Goal: Transaction & Acquisition: Book appointment/travel/reservation

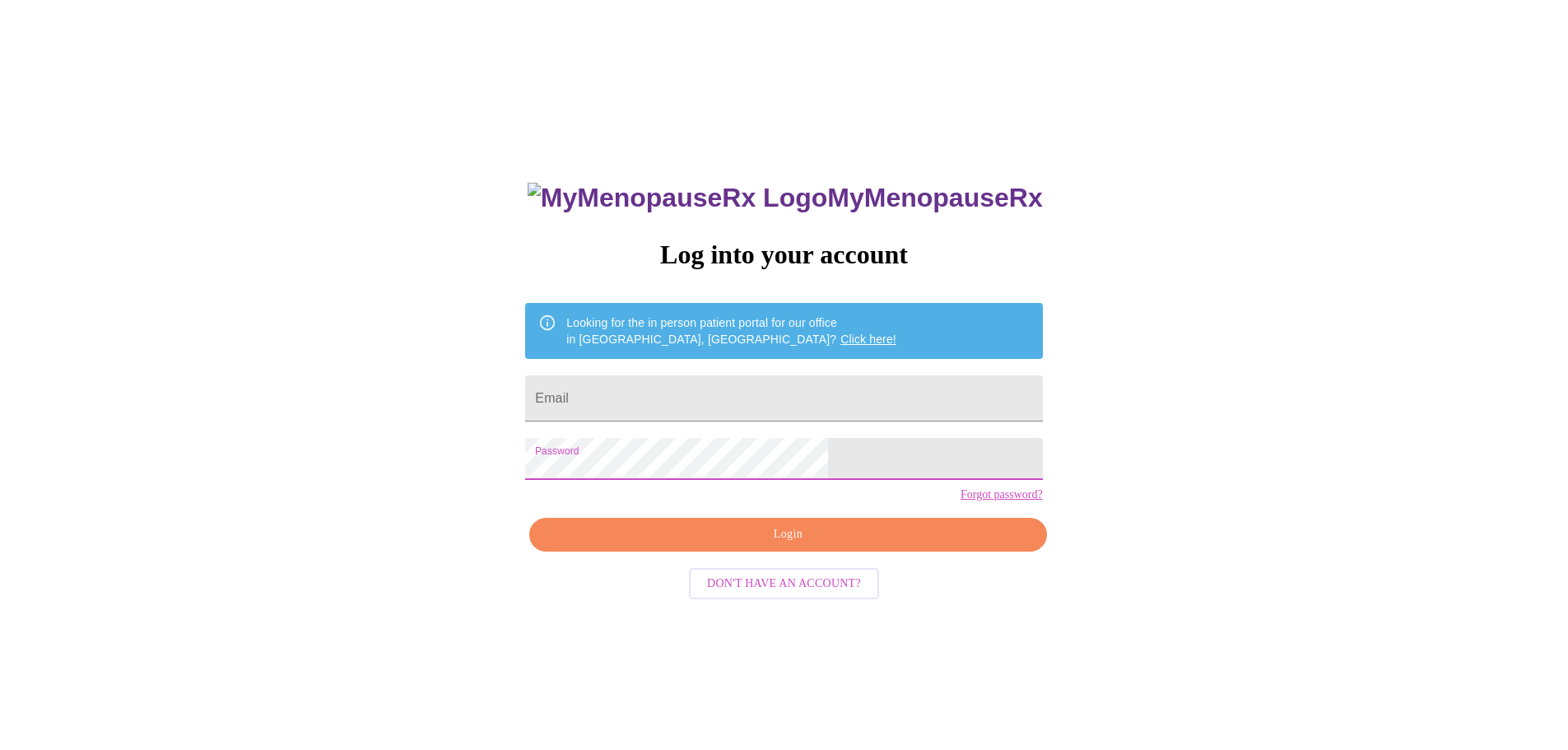
click at [767, 545] on span "Login" at bounding box center [787, 534] width 479 height 21
click at [702, 398] on input "Email" at bounding box center [783, 398] width 517 height 46
type input "[EMAIL_ADDRESS][DOMAIN_NAME]"
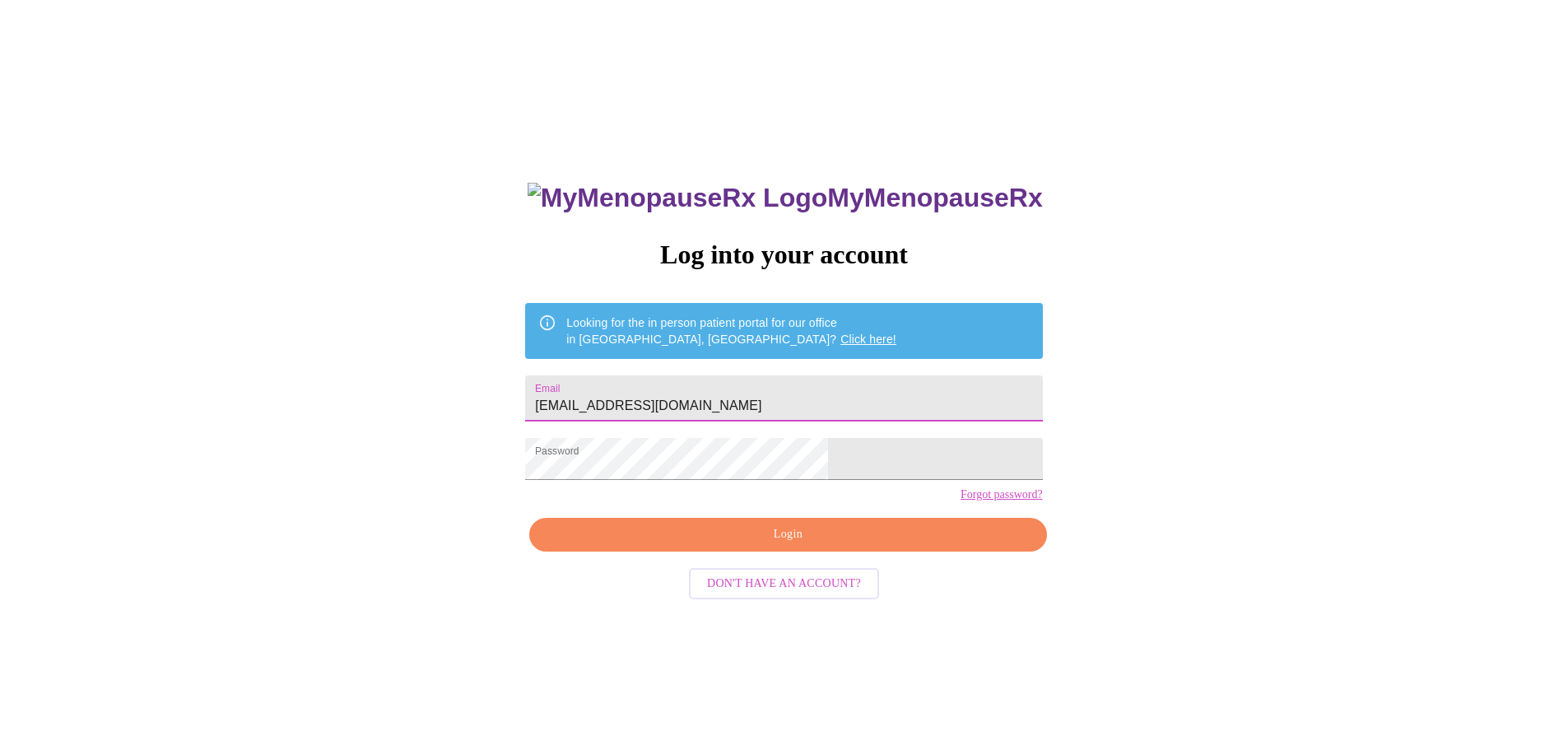
click at [776, 545] on span "Login" at bounding box center [787, 534] width 479 height 21
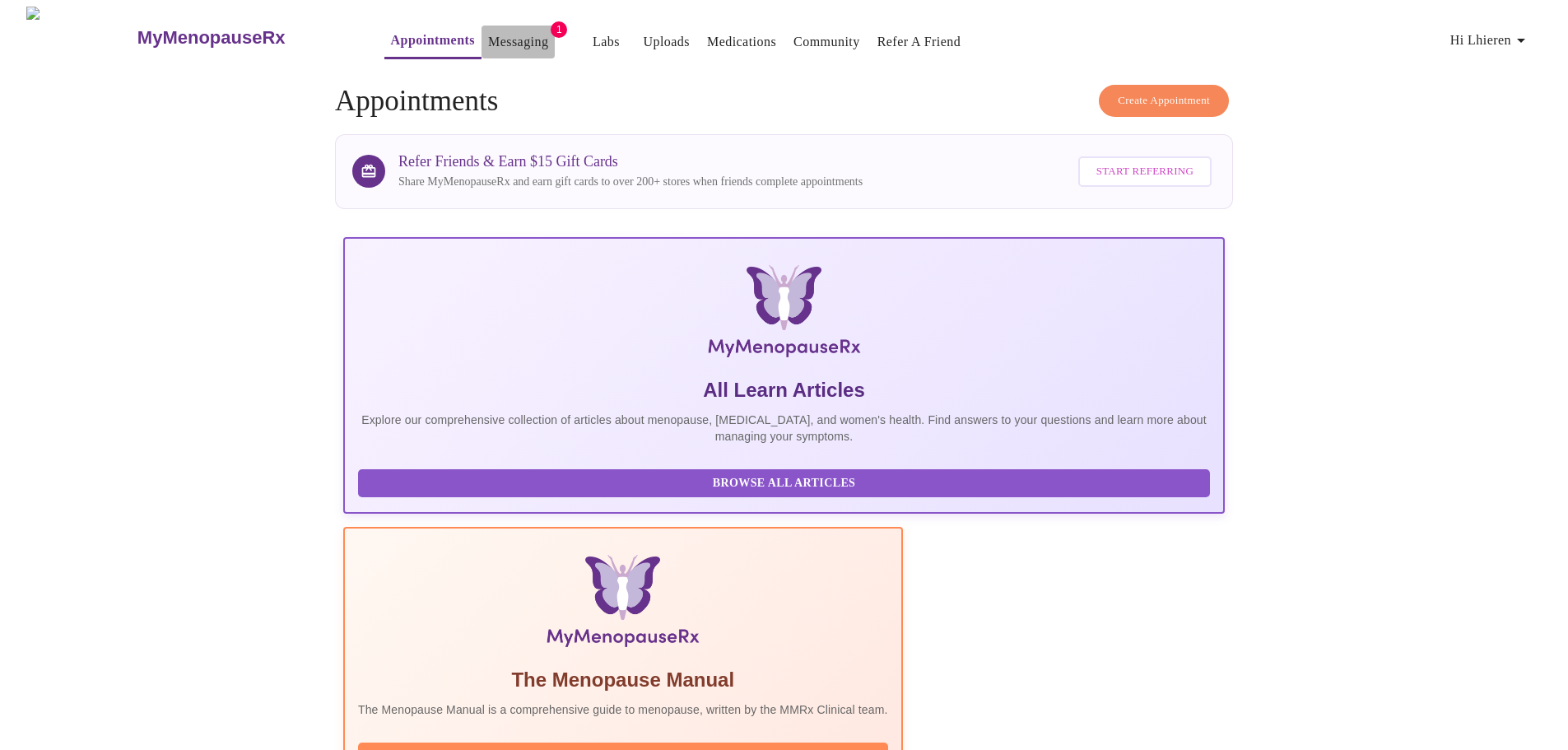
click at [492, 44] on link "Messaging" at bounding box center [518, 42] width 60 height 23
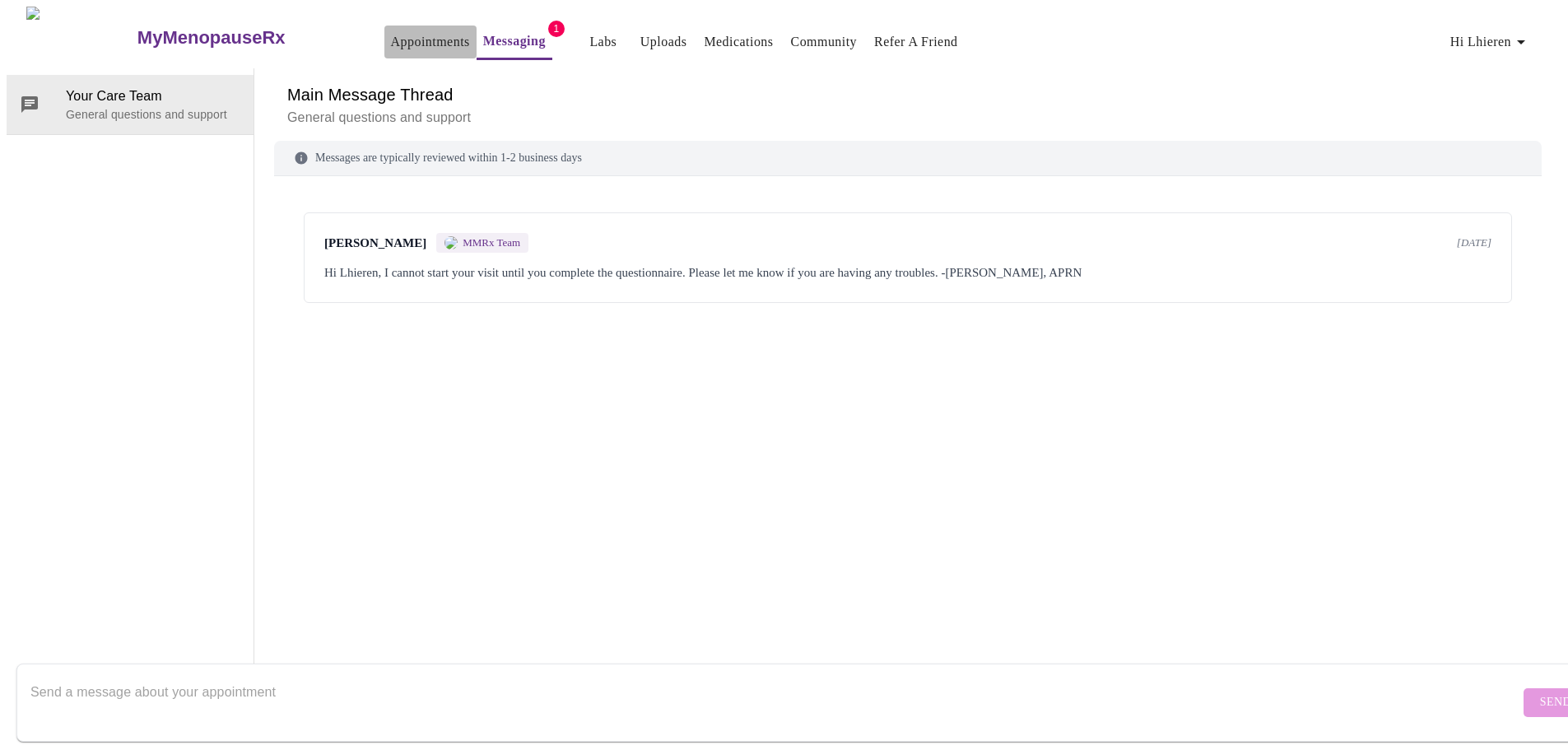
click at [392, 38] on link "Appointments" at bounding box center [430, 42] width 79 height 23
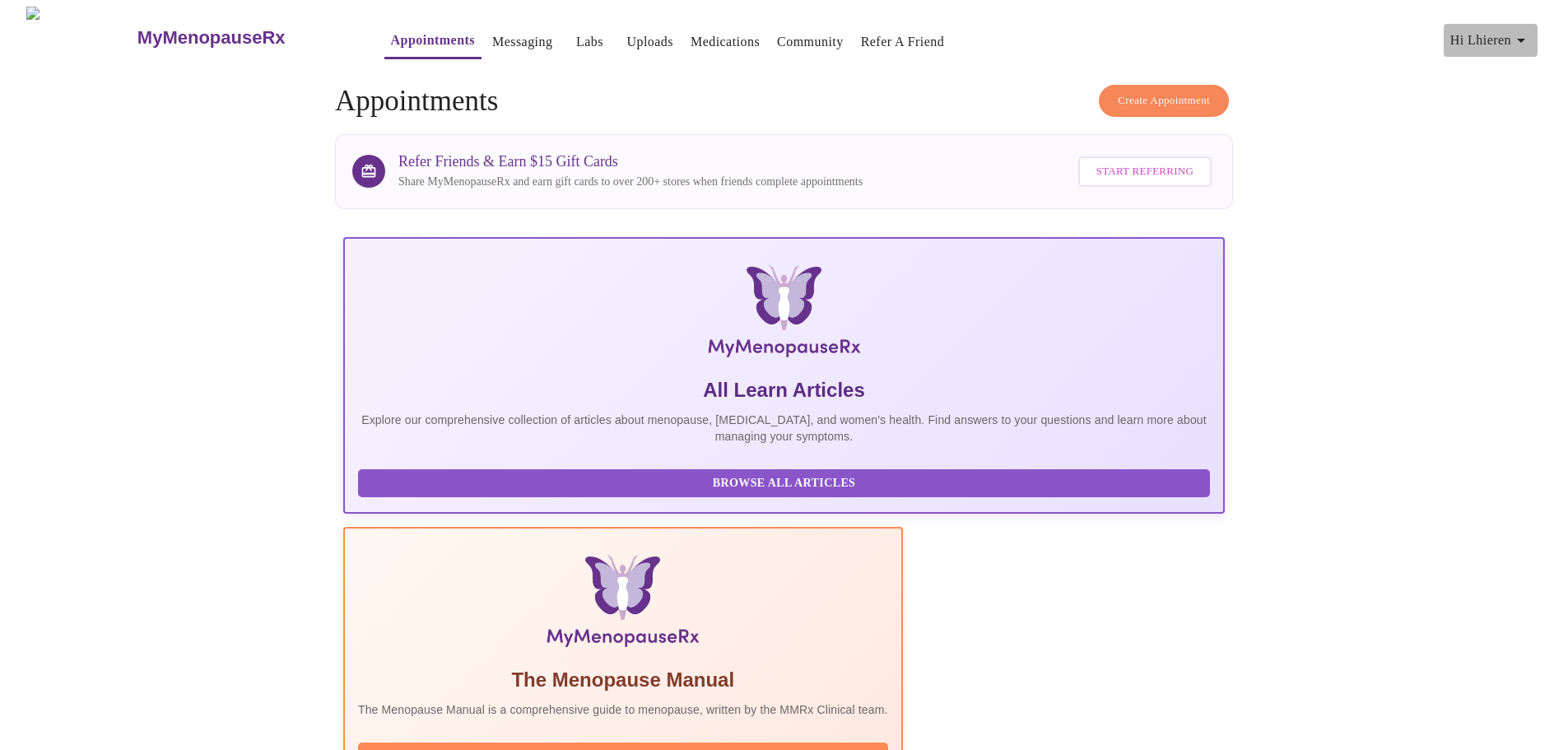
click at [1530, 37] on icon "button" at bounding box center [1522, 41] width 20 height 20
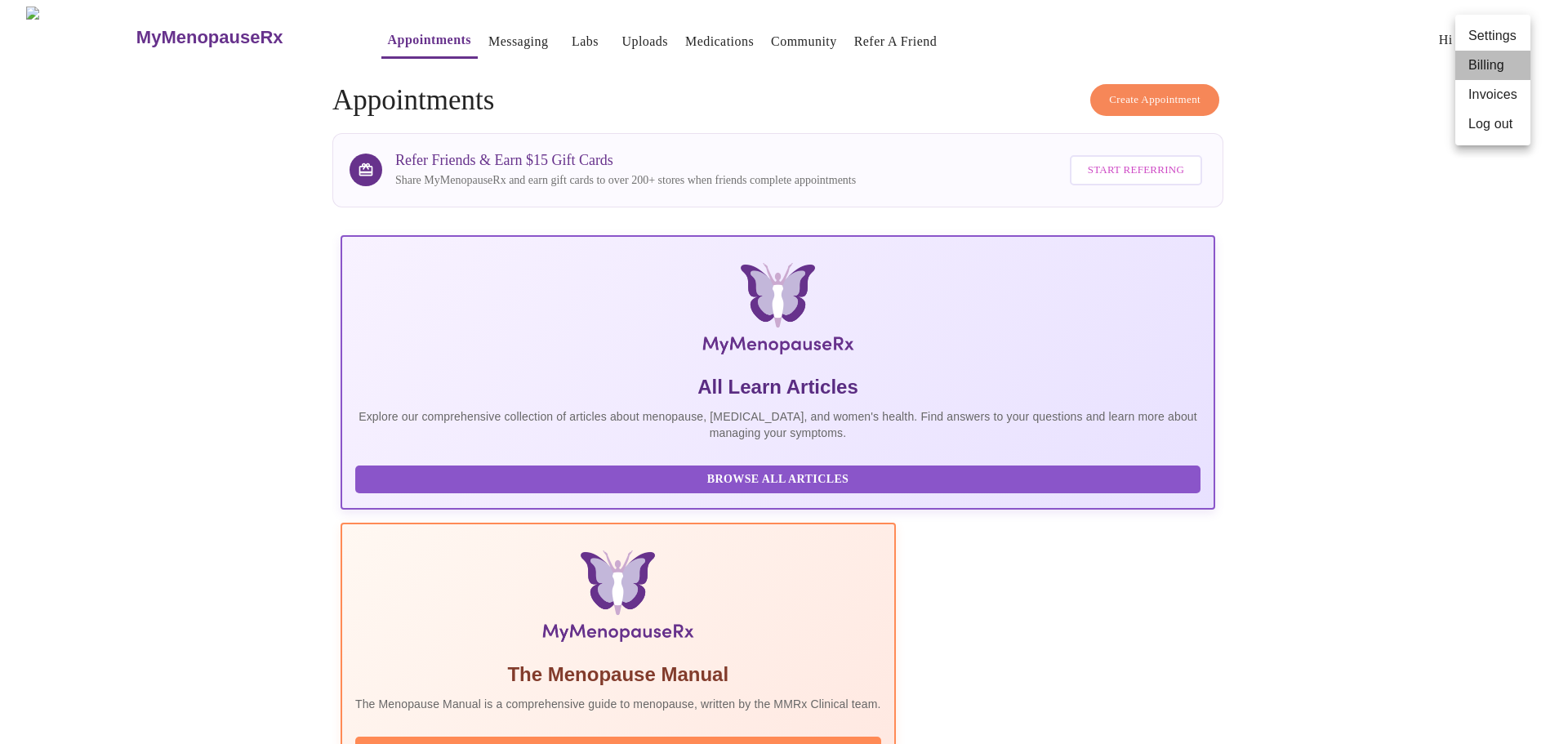
click at [1500, 61] on li "Billing" at bounding box center [1492, 66] width 75 height 30
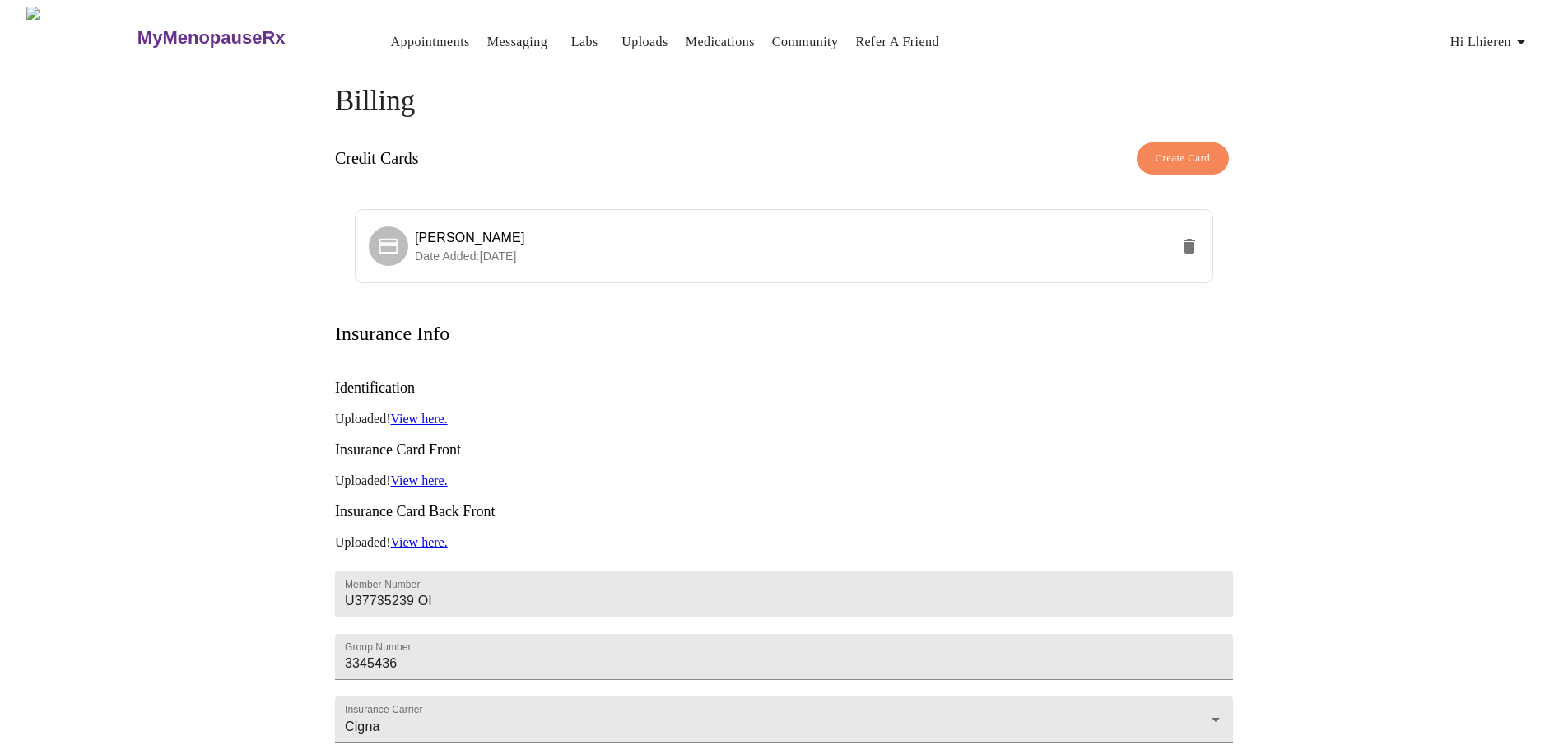
click at [487, 32] on link "Messaging" at bounding box center [517, 42] width 60 height 23
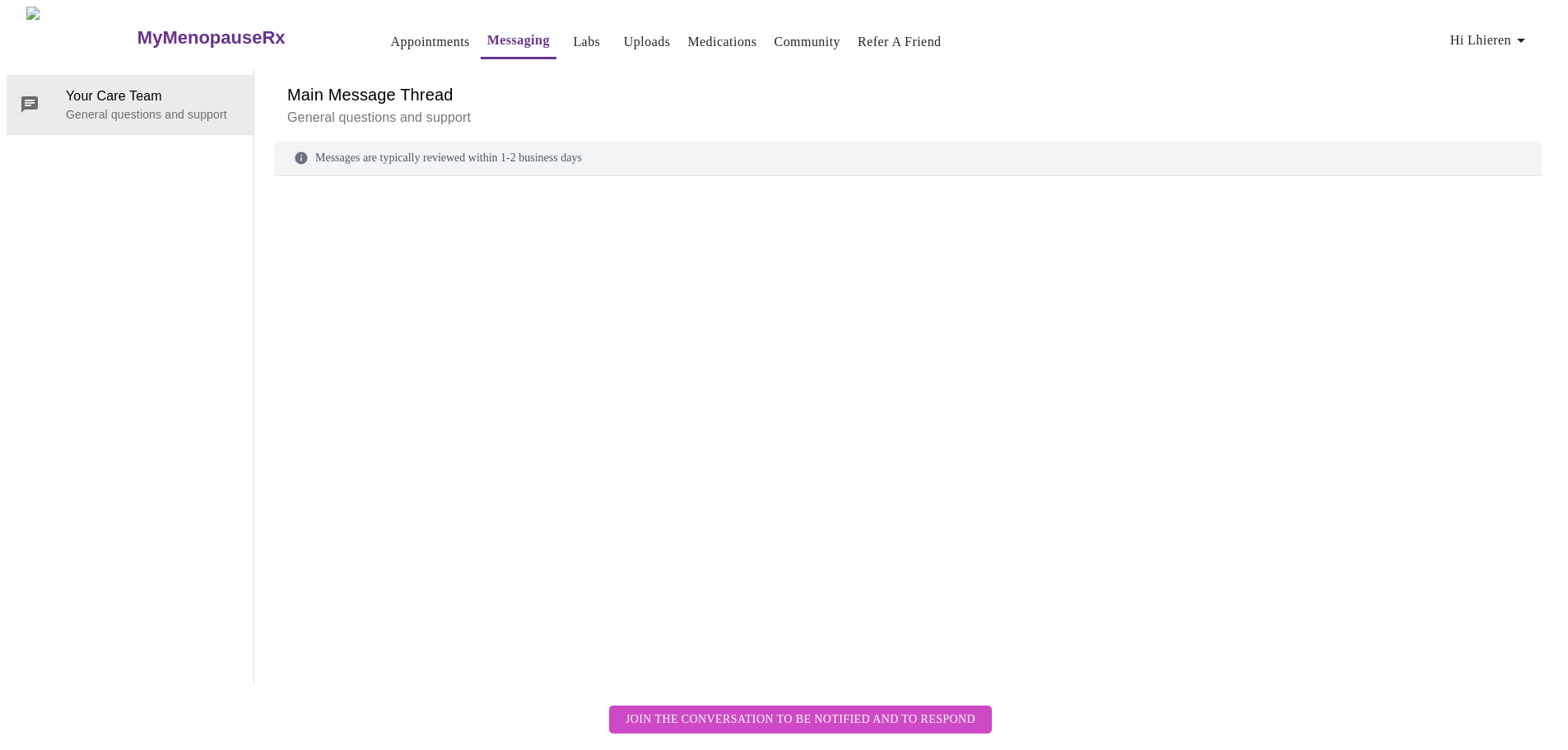
scroll to position [61, 0]
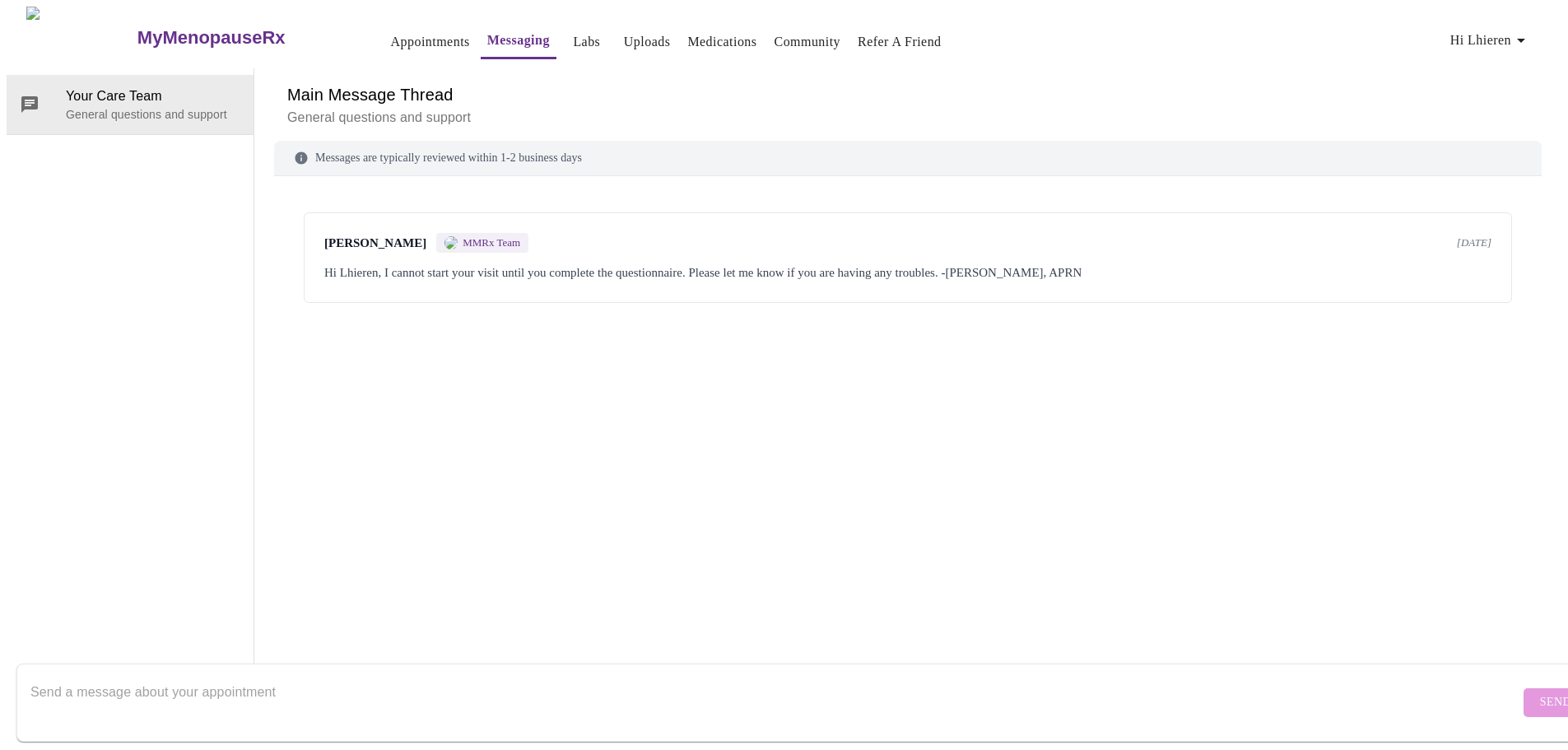
click at [336, 676] on textarea "Send a message about your appointment" at bounding box center [775, 703] width 1489 height 53
click at [621, 676] on textarea "Hi , I missed the appointment due to unforeseen circumstances the day of the ap…" at bounding box center [775, 703] width 1489 height 53
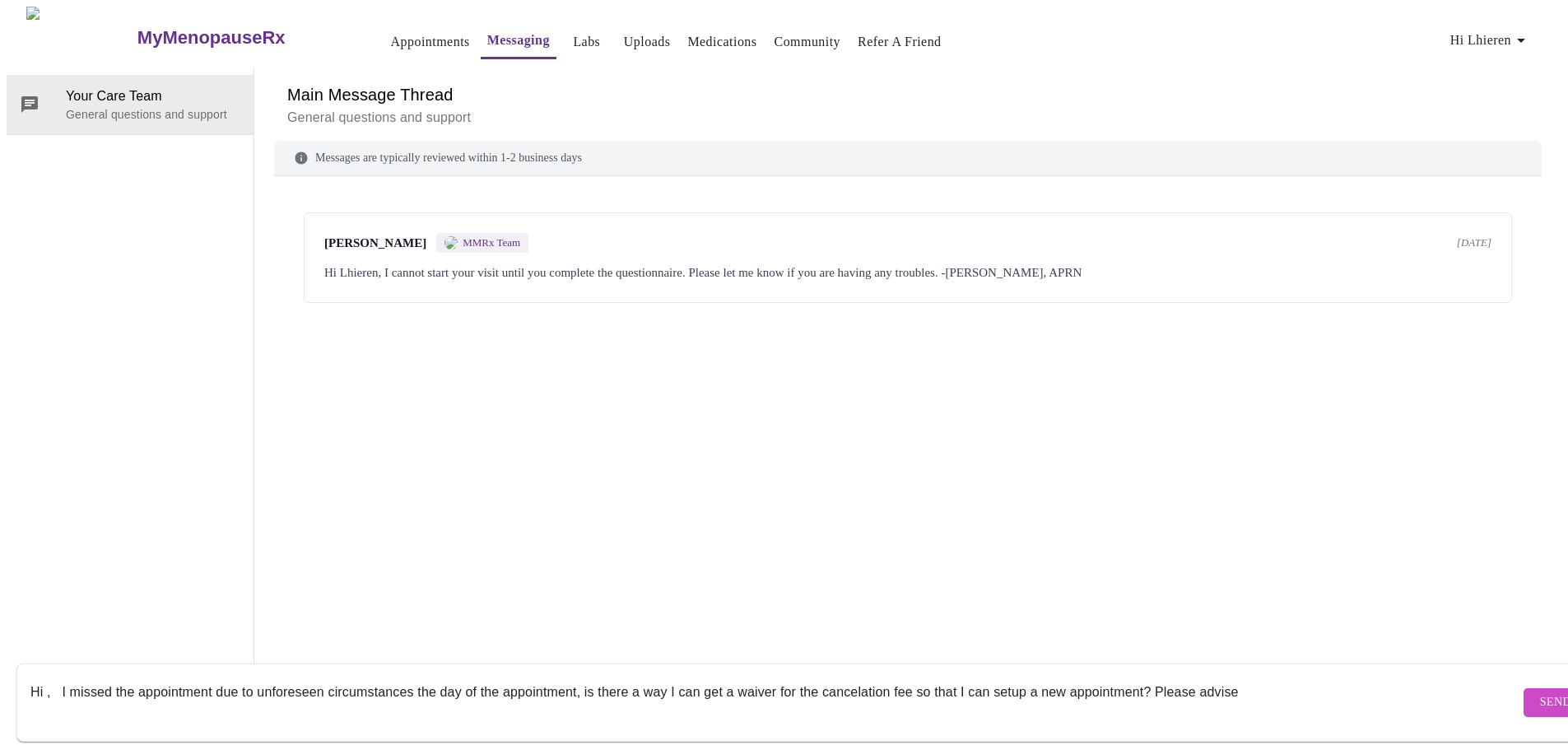
type textarea "Hi , I missed the appointment due to unforeseen circumstances the day of the ap…"
click at [1540, 692] on span "Send" at bounding box center [1556, 702] width 32 height 21
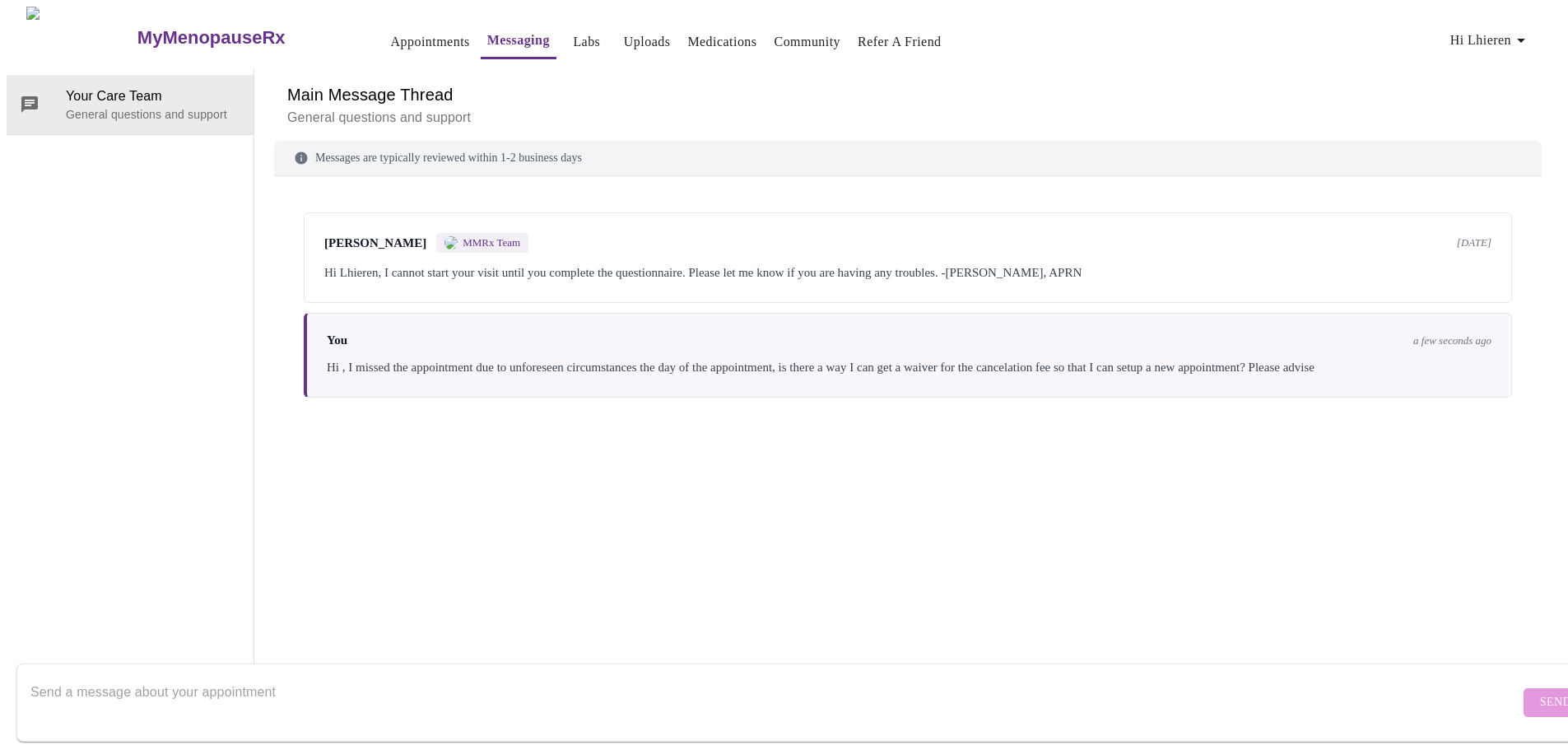
click at [625, 412] on div "[PERSON_NAME] MMRx Team [DATE] Hi Lhieren, I cannot start your visit until you …" at bounding box center [908, 407] width 1268 height 423
click at [391, 32] on link "Appointments" at bounding box center [430, 42] width 79 height 23
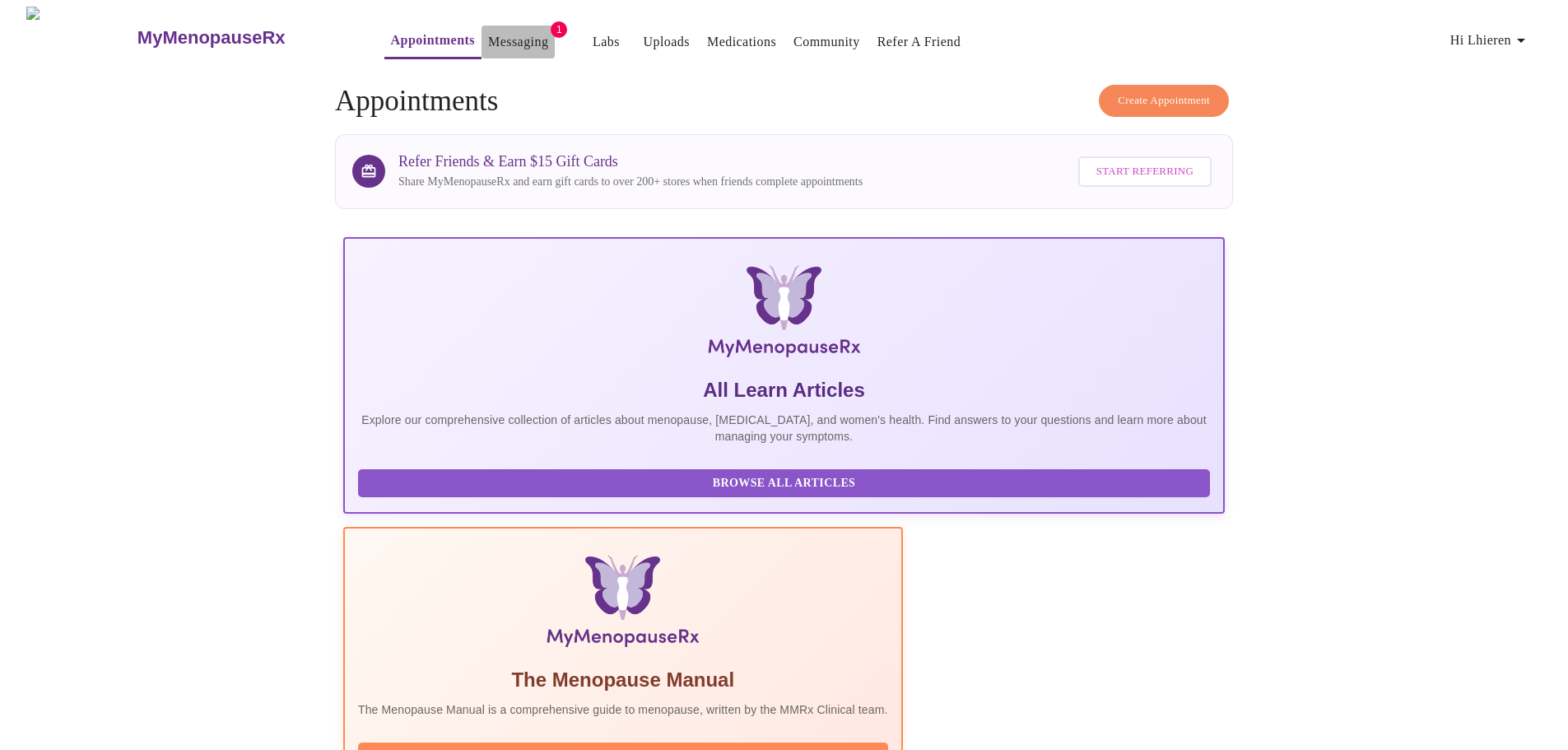
click at [488, 39] on link "Messaging" at bounding box center [518, 42] width 60 height 23
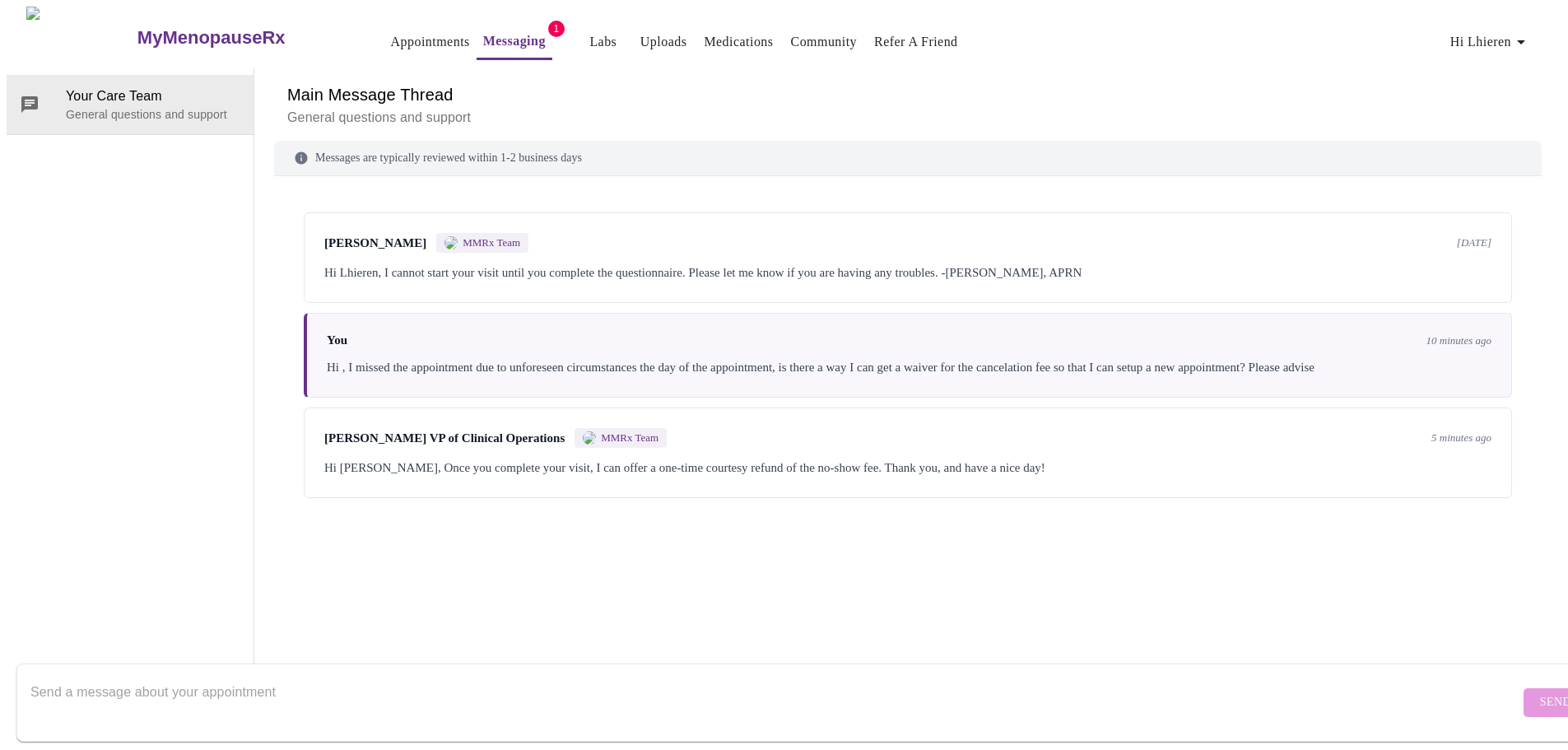
click at [391, 41] on link "Appointments" at bounding box center [430, 42] width 79 height 23
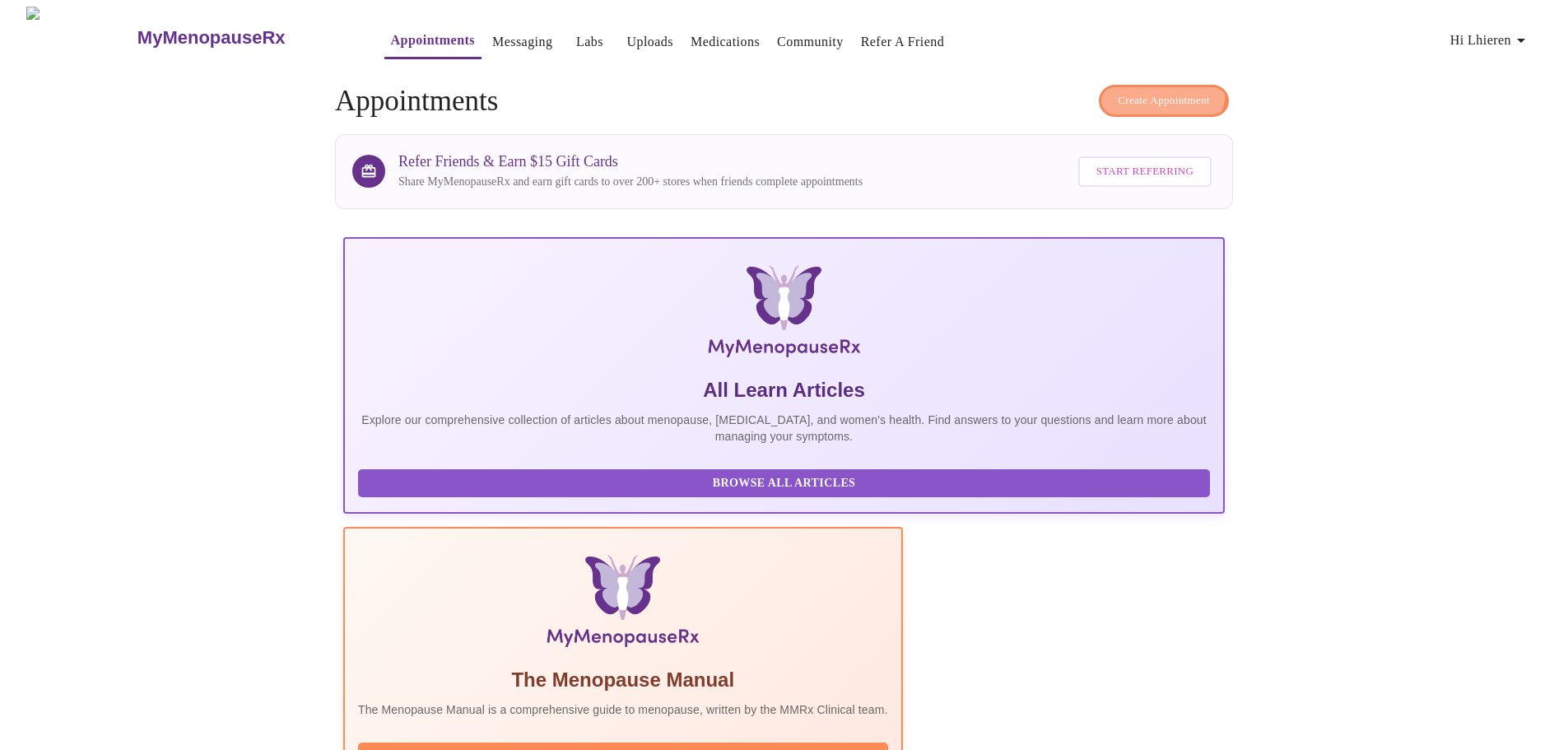
click at [1177, 85] on button "Create Appointment" at bounding box center [1164, 100] width 130 height 32
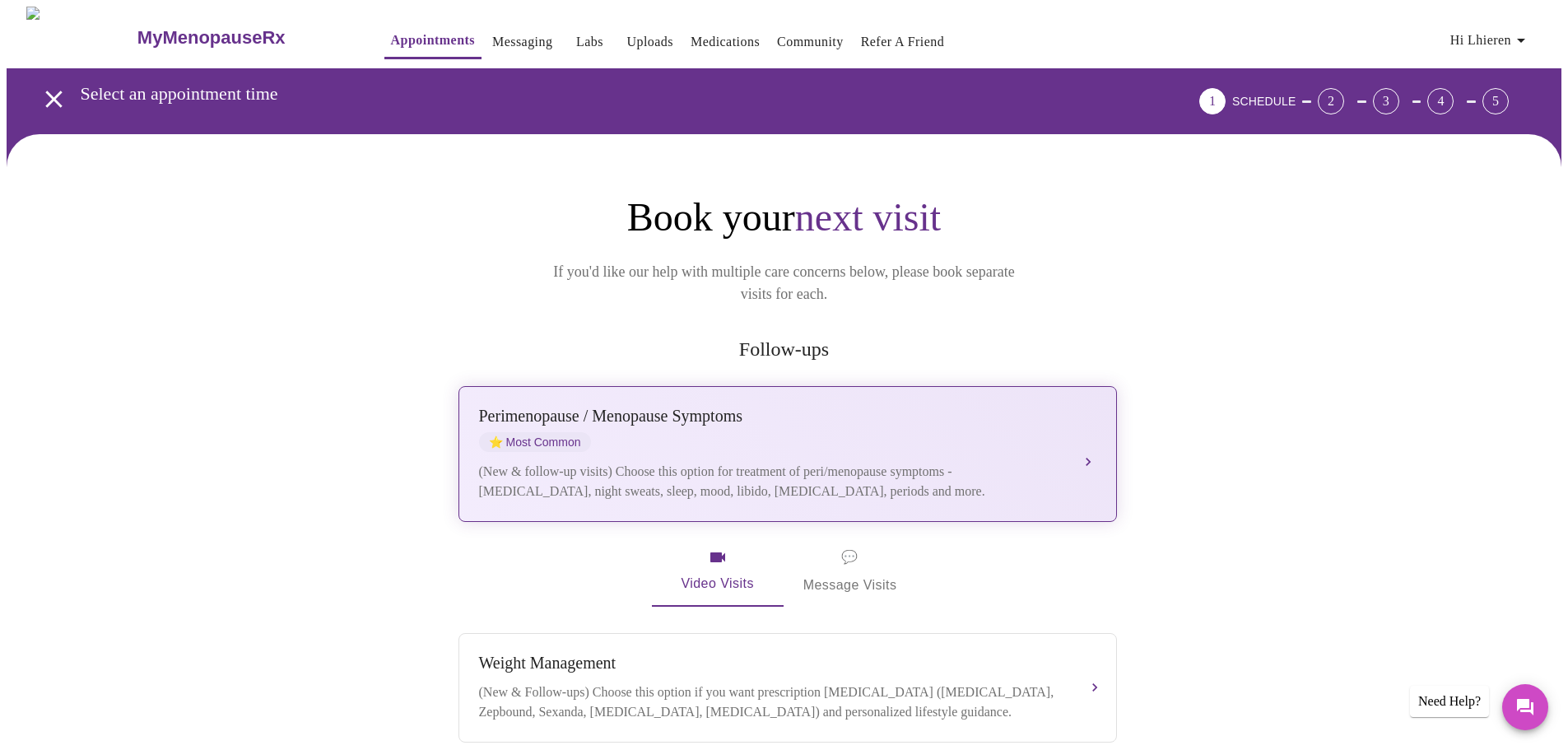
click at [786, 462] on div "(New & follow-up visits) Choose this option for treatment of peri/menopause sym…" at bounding box center [771, 482] width 584 height 40
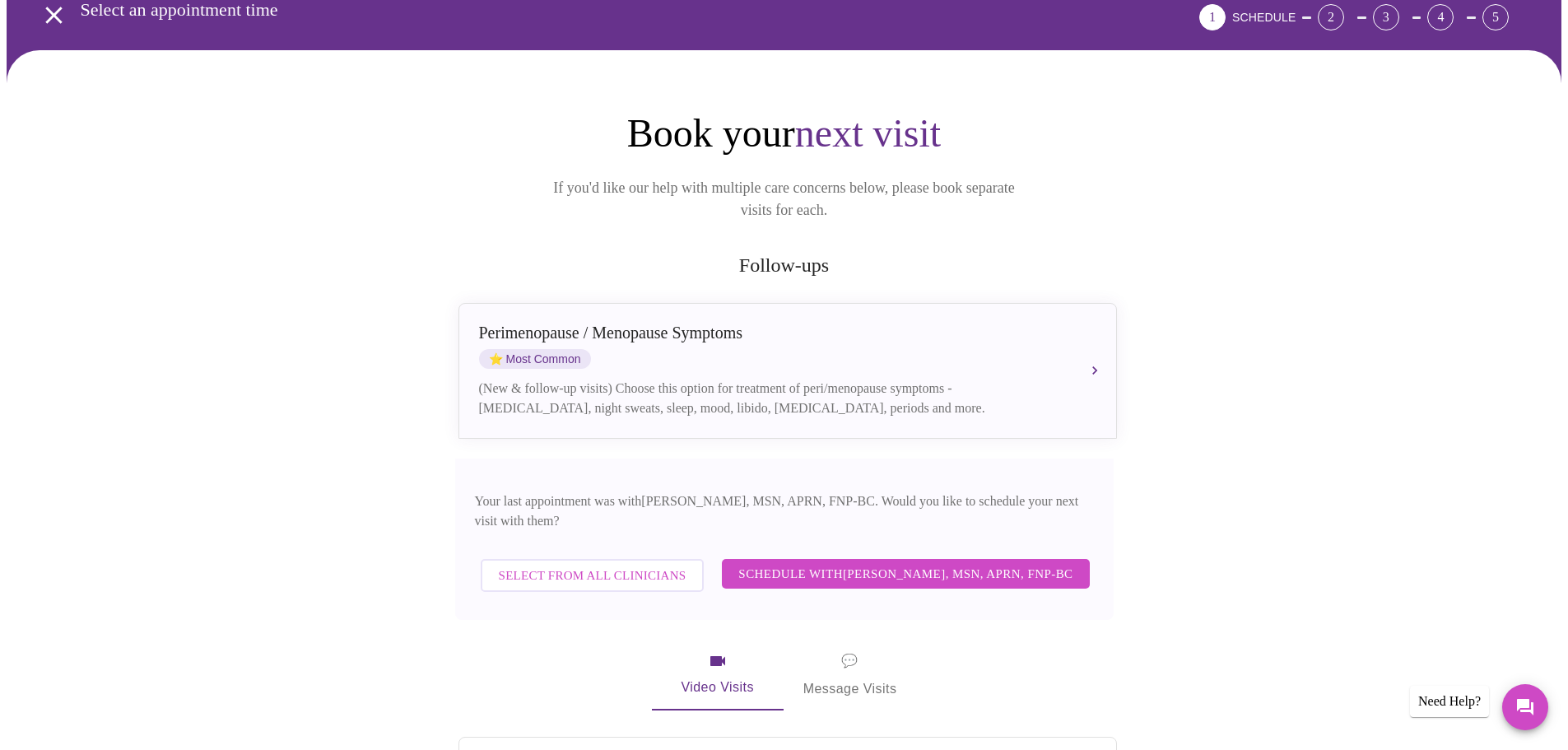
scroll to position [247, 0]
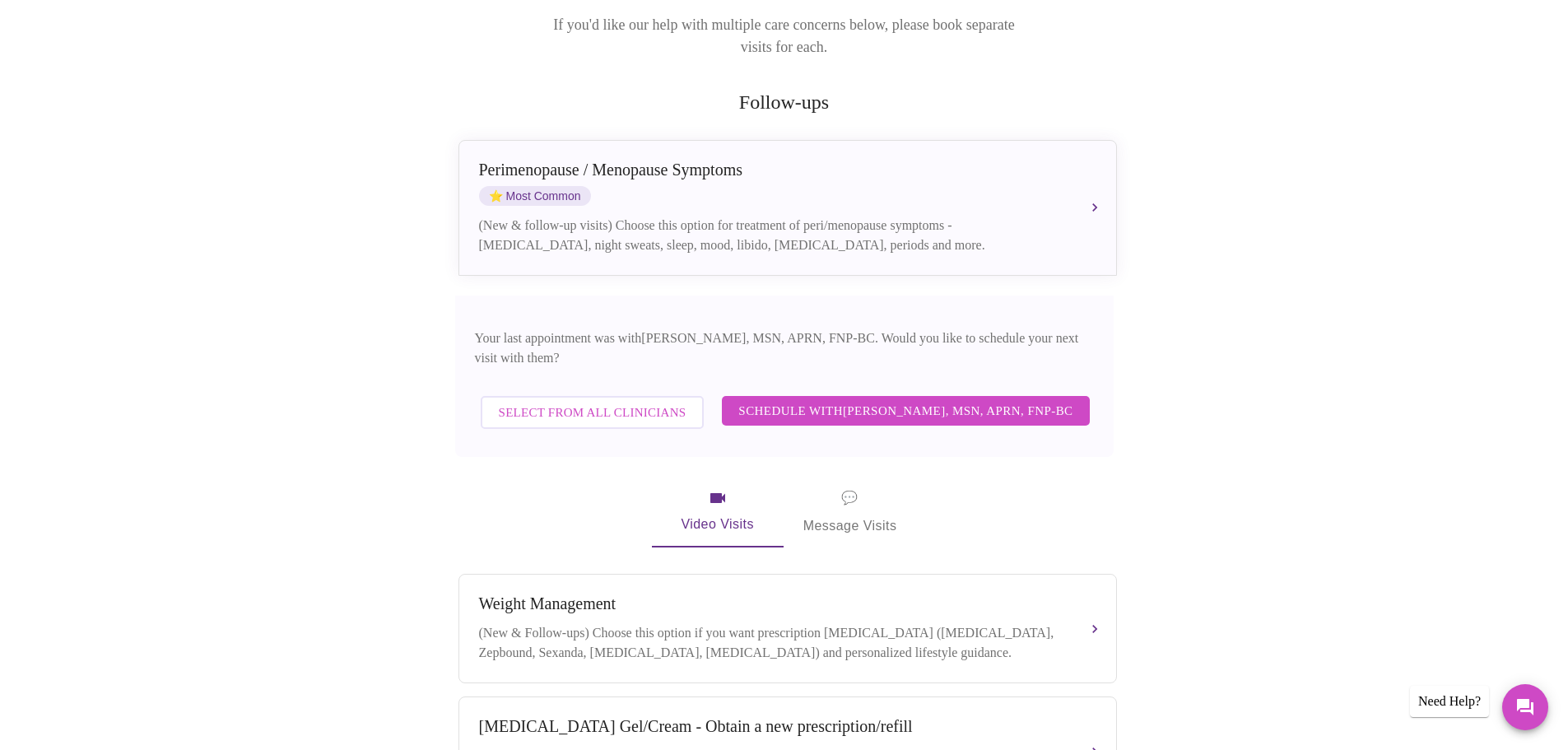
click at [1011, 400] on span "Schedule with Larissa Wright, MSN, APRN, FNP-BC" at bounding box center [905, 411] width 334 height 22
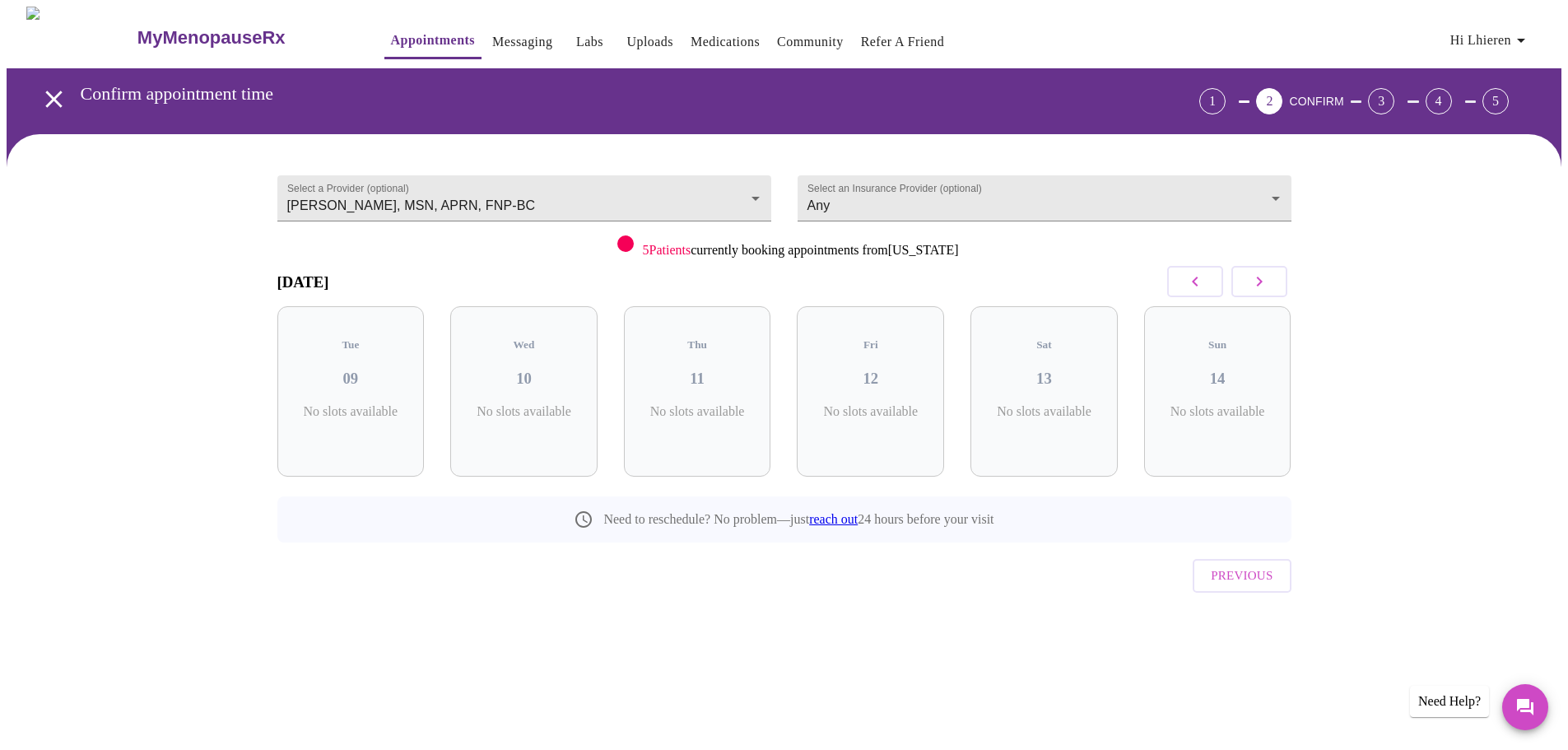
scroll to position [0, 0]
click at [888, 195] on body "MyMenopauseRx Appointments Messaging Labs Uploads Medications Community Refer a…" at bounding box center [790, 341] width 1567 height 669
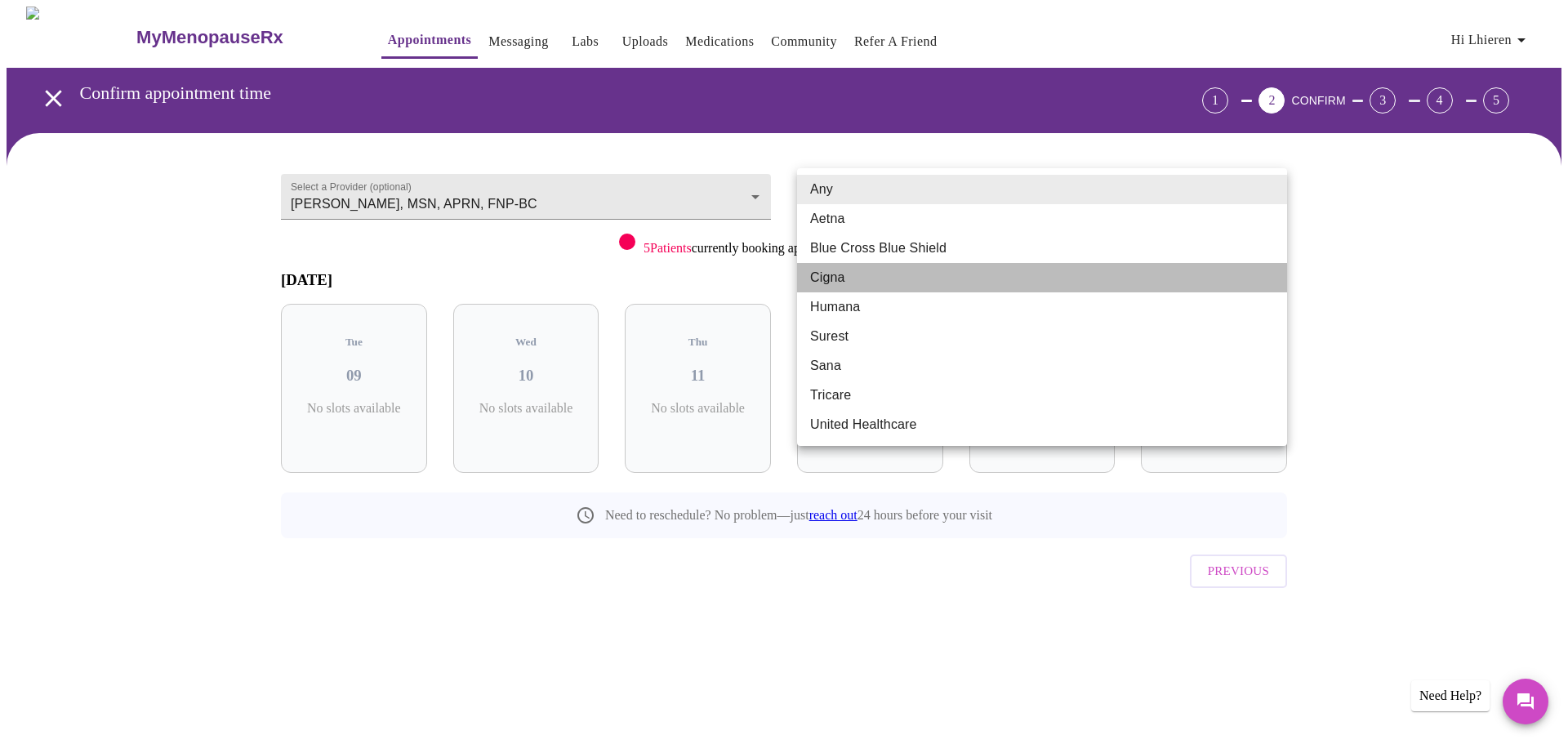
click at [837, 264] on li "Cigna" at bounding box center [1041, 277] width 490 height 30
type input "Cigna"
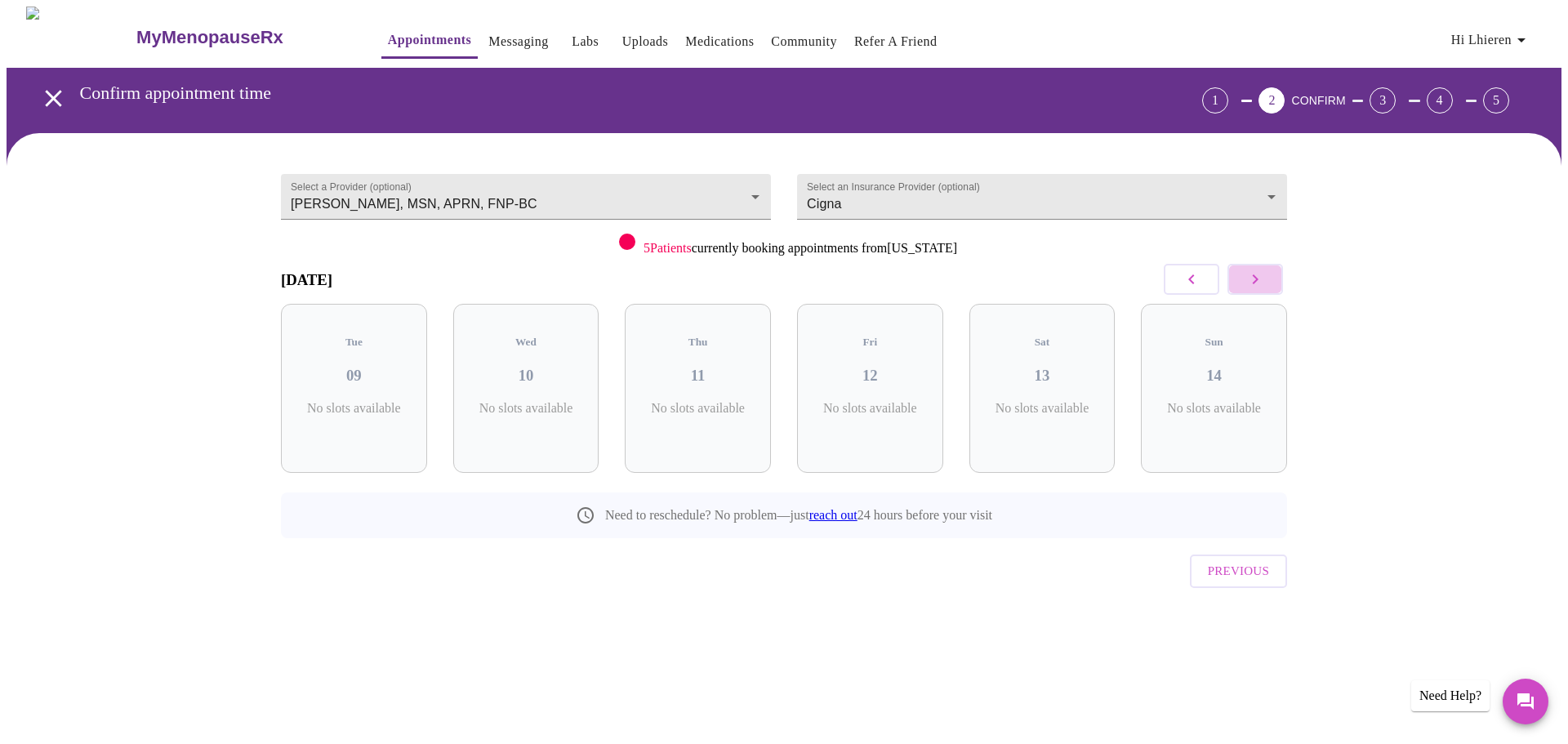
click at [1260, 269] on icon "button" at bounding box center [1255, 279] width 20 height 20
click at [1020, 400] on div "Thu 18 4 Slots Left ( 4 Total)" at bounding box center [1043, 388] width 147 height 169
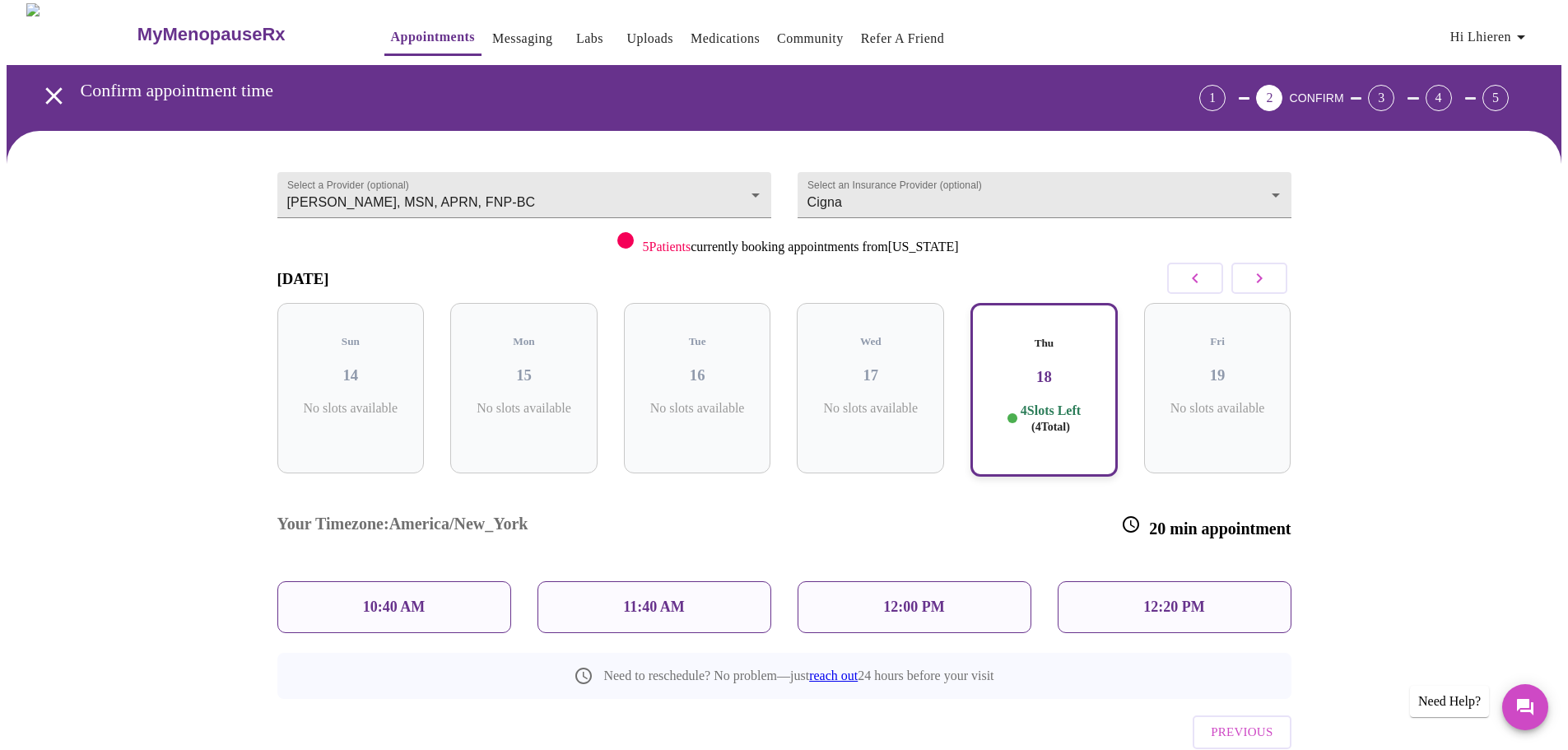
scroll to position [4, 0]
click at [1213, 581] on div "12:20 PM" at bounding box center [1175, 606] width 234 height 52
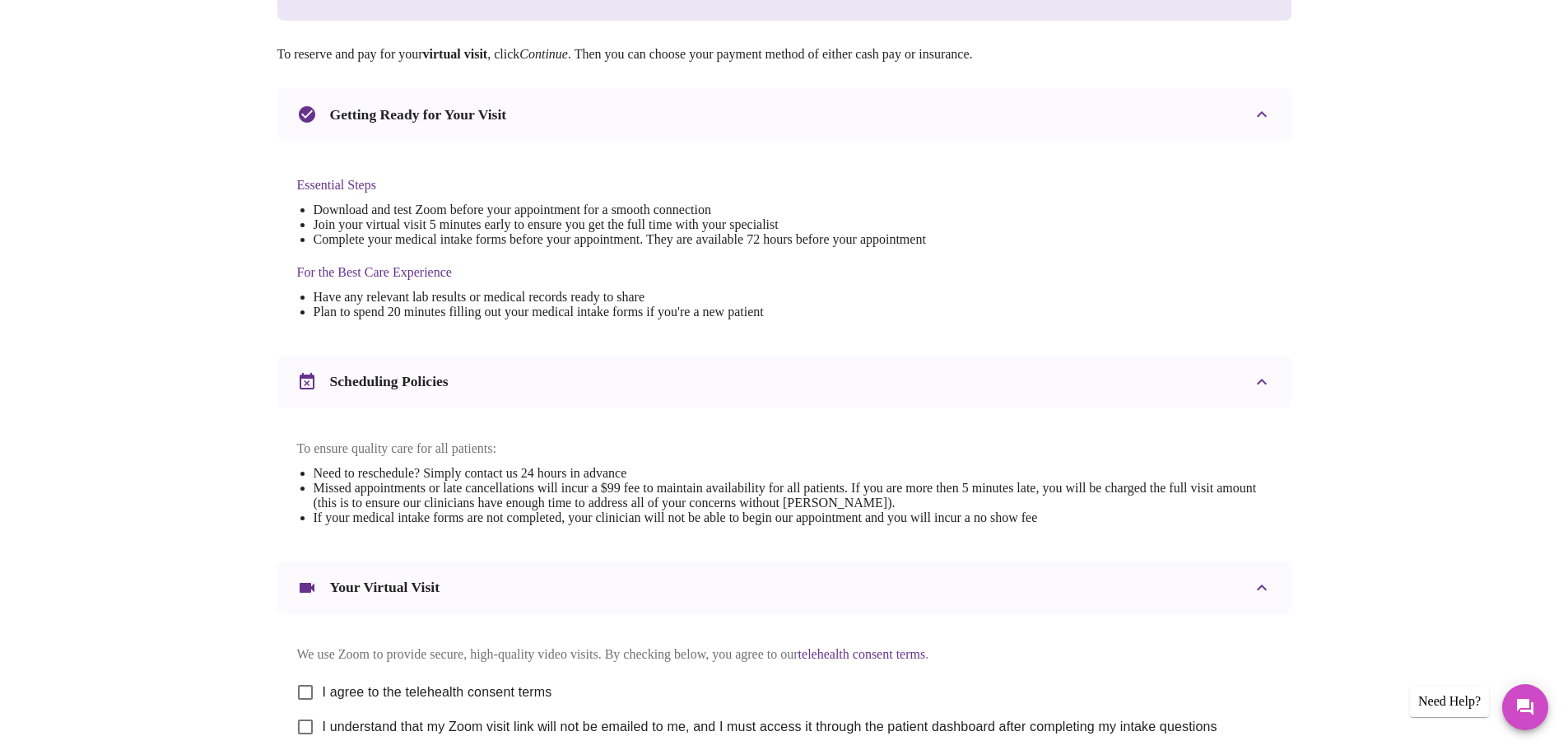
scroll to position [318, 0]
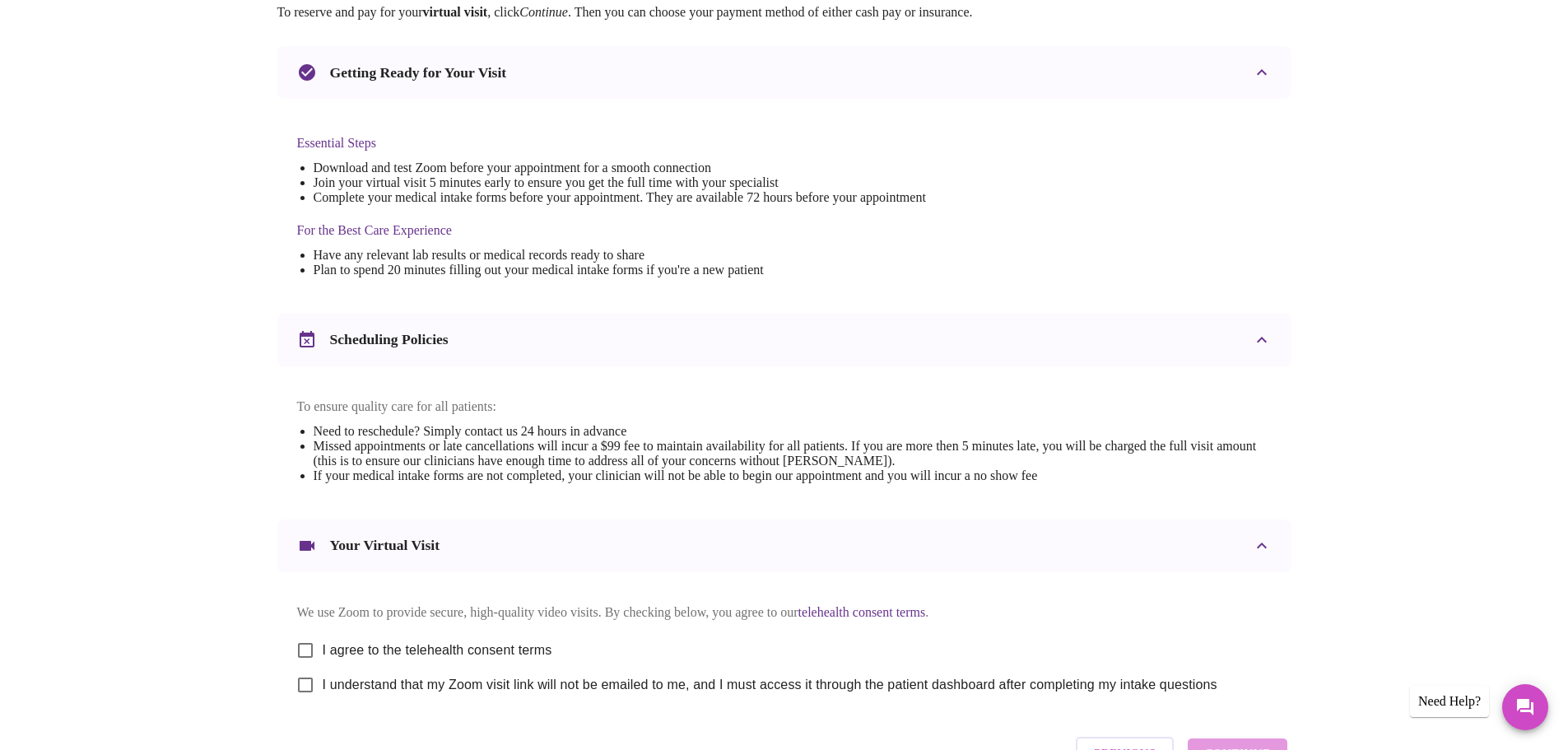
click at [310, 633] on input "I agree to the telehealth consent terms" at bounding box center [305, 650] width 35 height 35
checkbox input "true"
click at [323, 668] on input "I understand that my Zoom visit link will not be emailed to me, and I must acce…" at bounding box center [305, 685] width 35 height 35
checkbox input "true"
click at [1257, 743] on span "Continue" at bounding box center [1237, 753] width 66 height 22
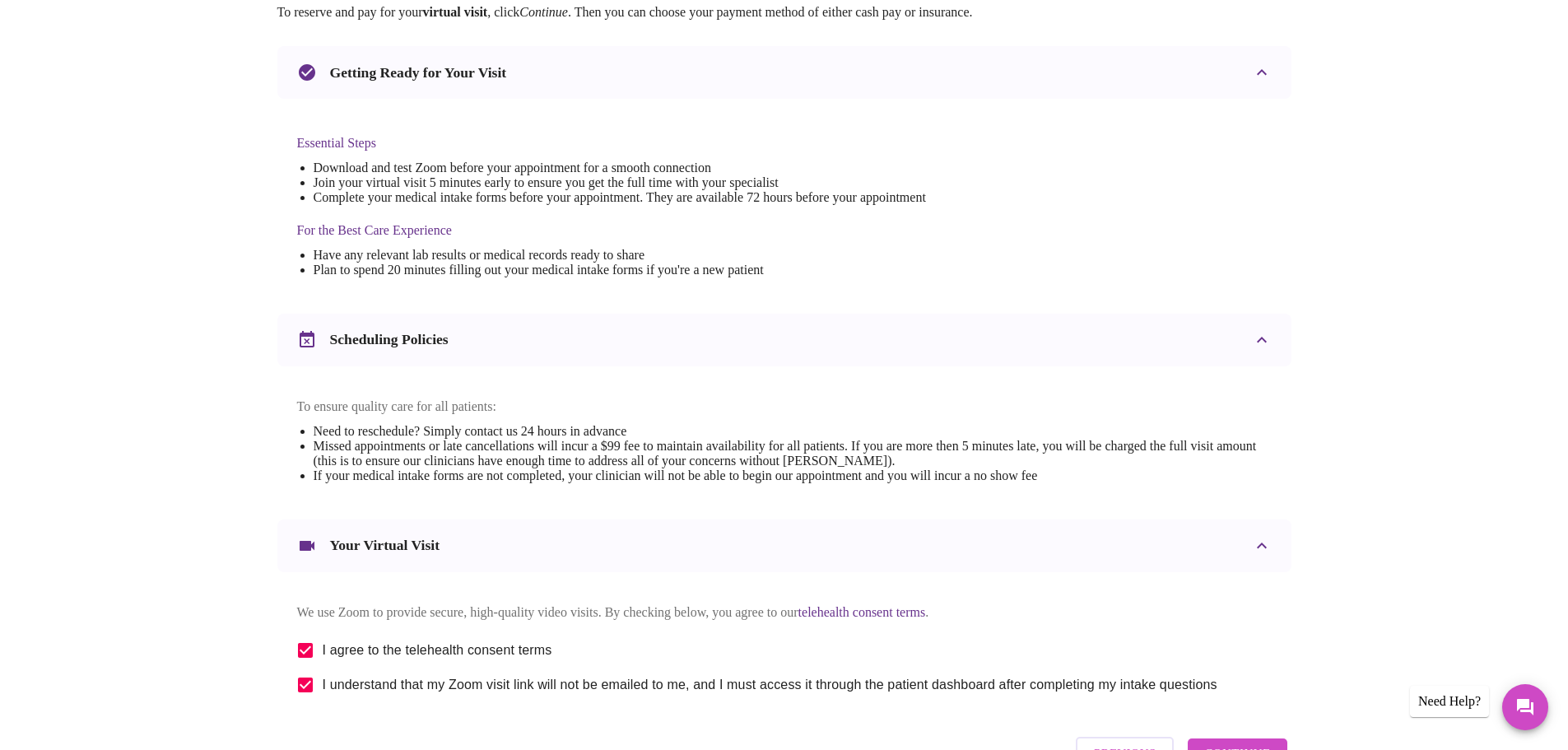
scroll to position [0, 0]
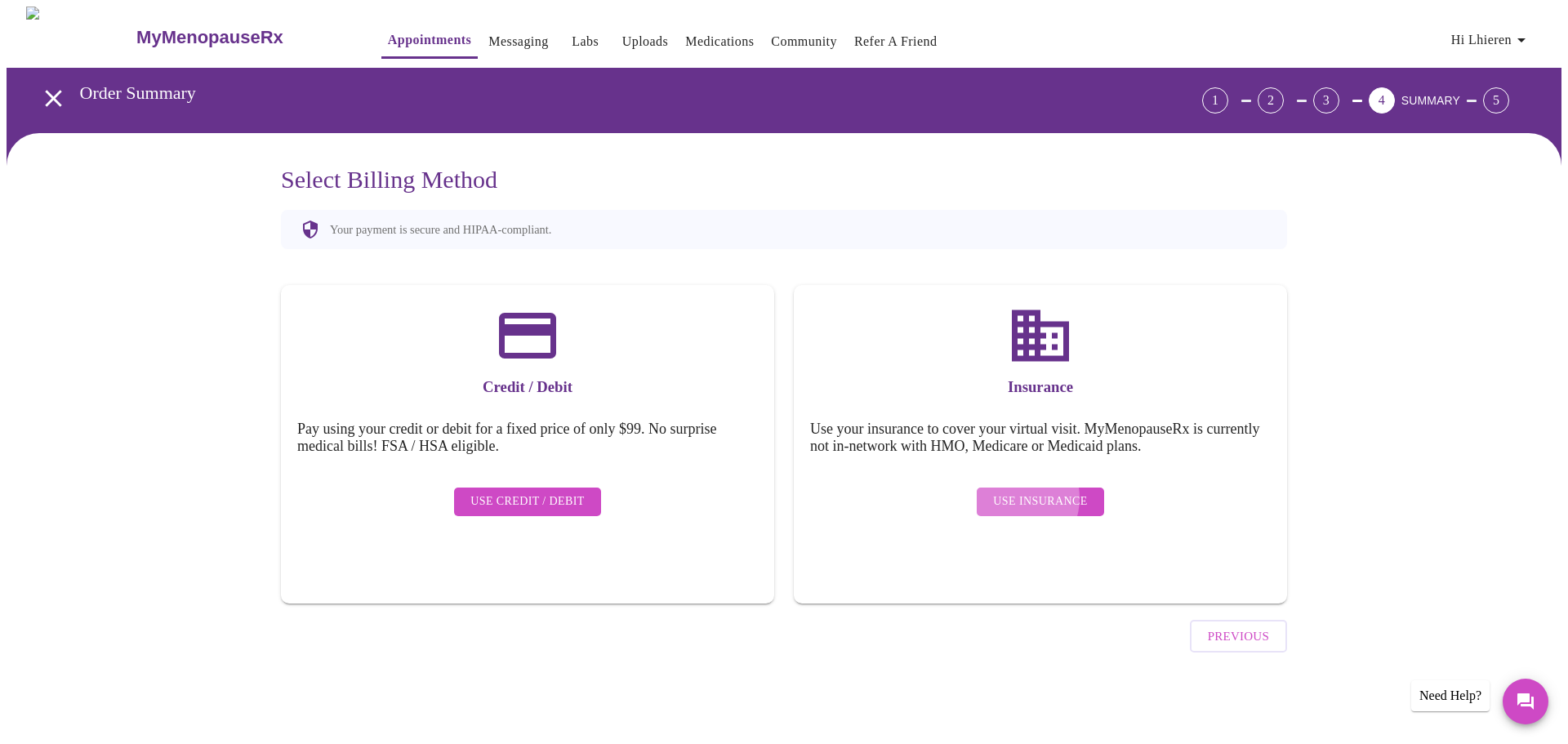
click at [1027, 491] on span "Use Insurance" at bounding box center [1040, 501] width 94 height 21
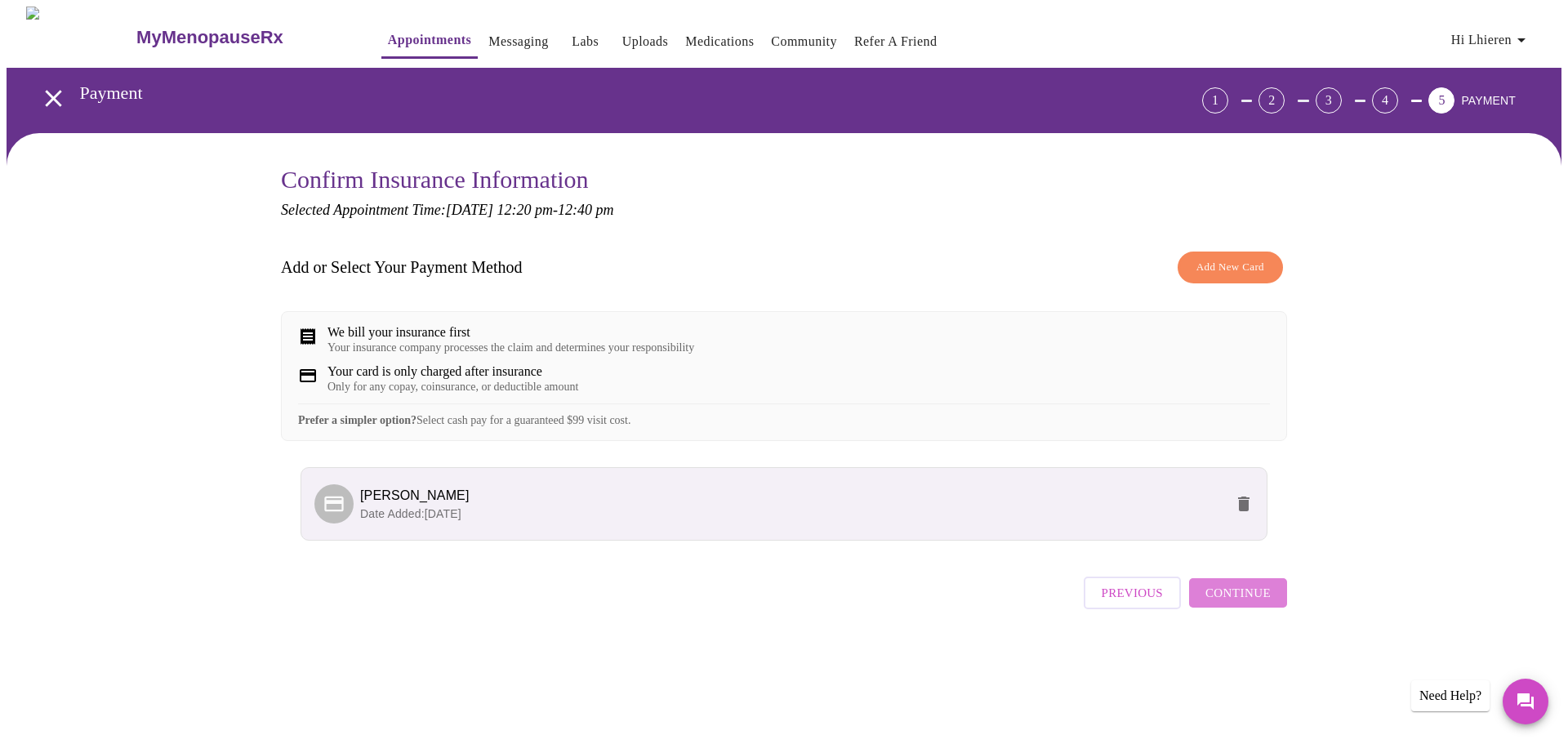
click at [1256, 591] on span "Continue" at bounding box center [1238, 593] width 65 height 21
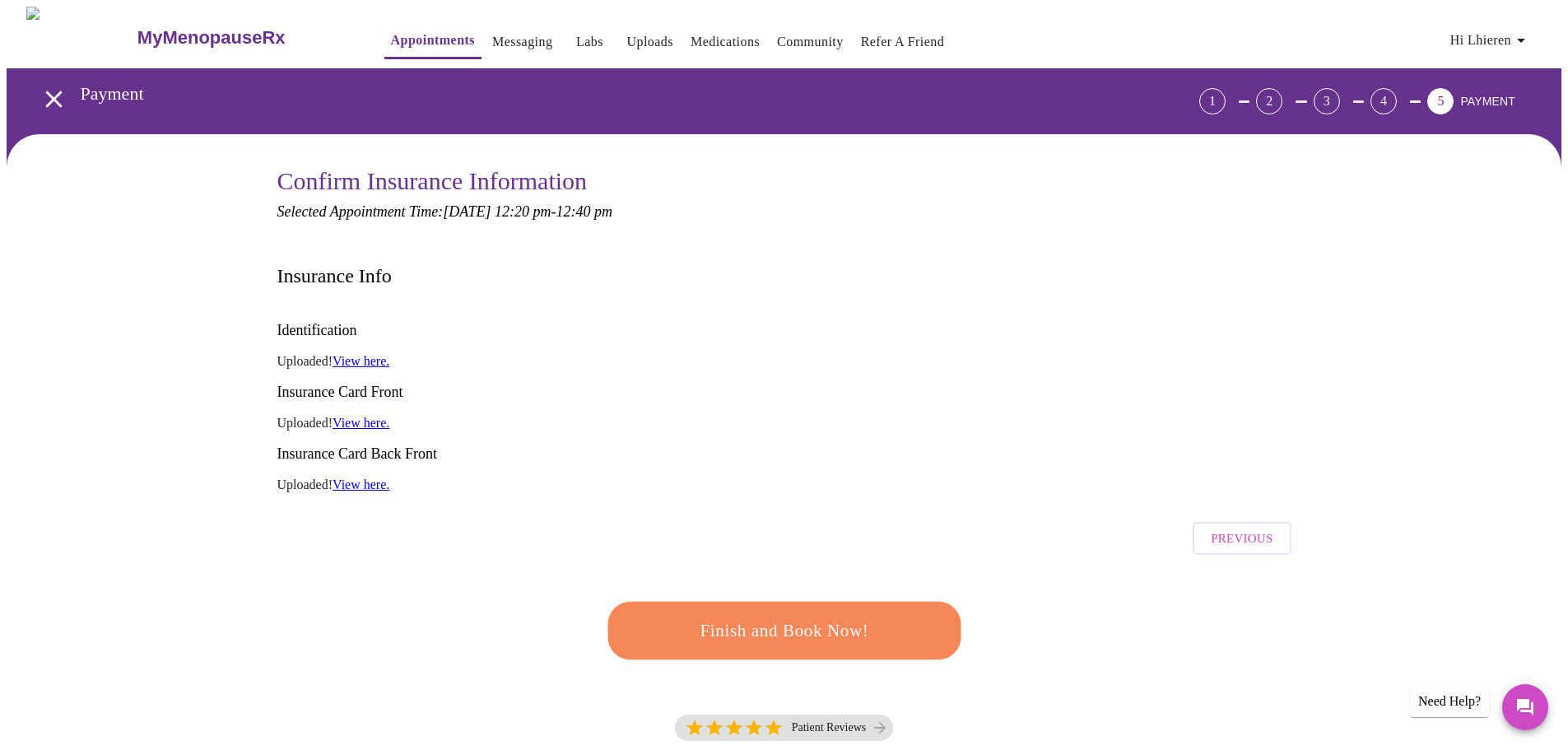
click at [742, 616] on span "Finish and Book Now!" at bounding box center [784, 631] width 304 height 31
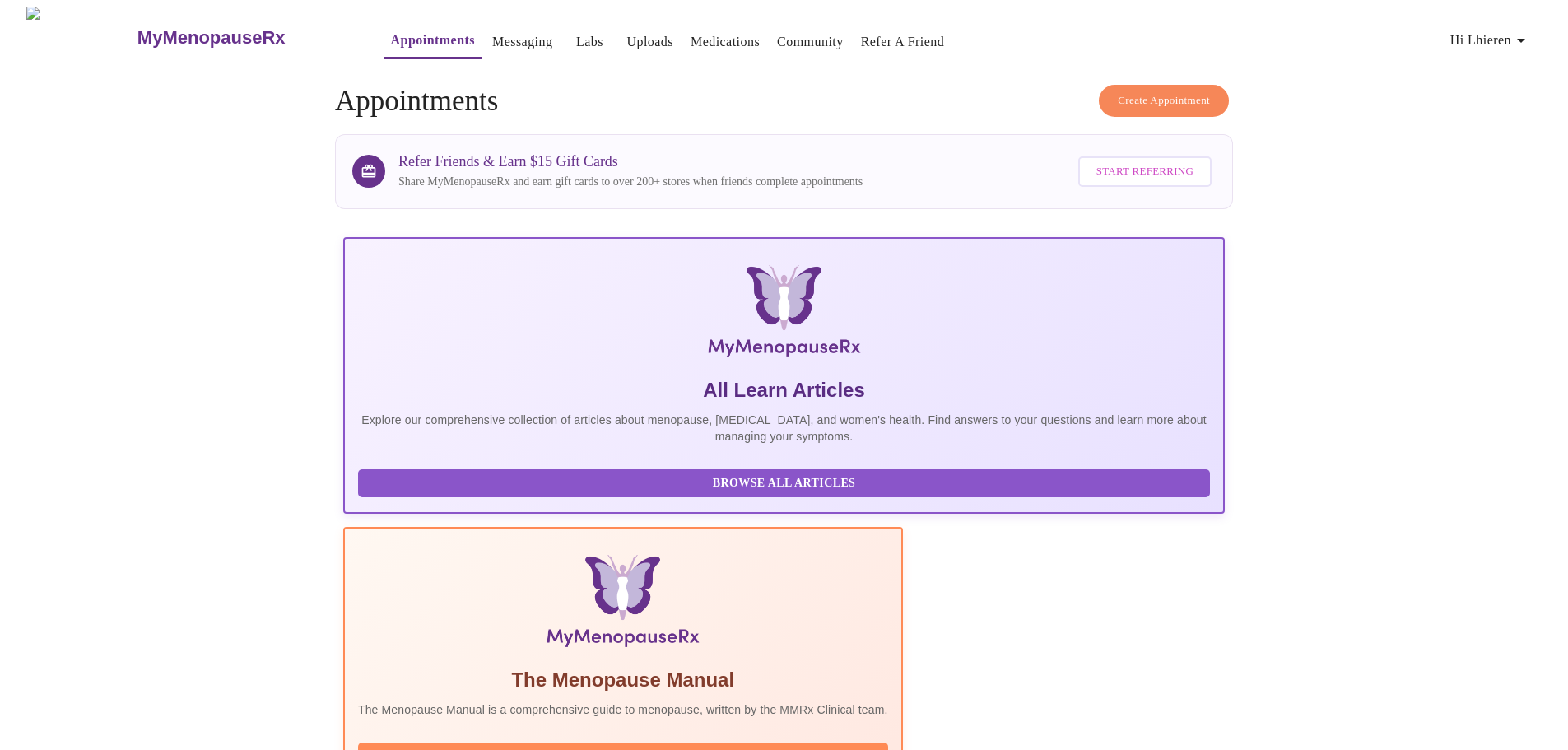
click at [492, 31] on link "Messaging" at bounding box center [522, 42] width 60 height 23
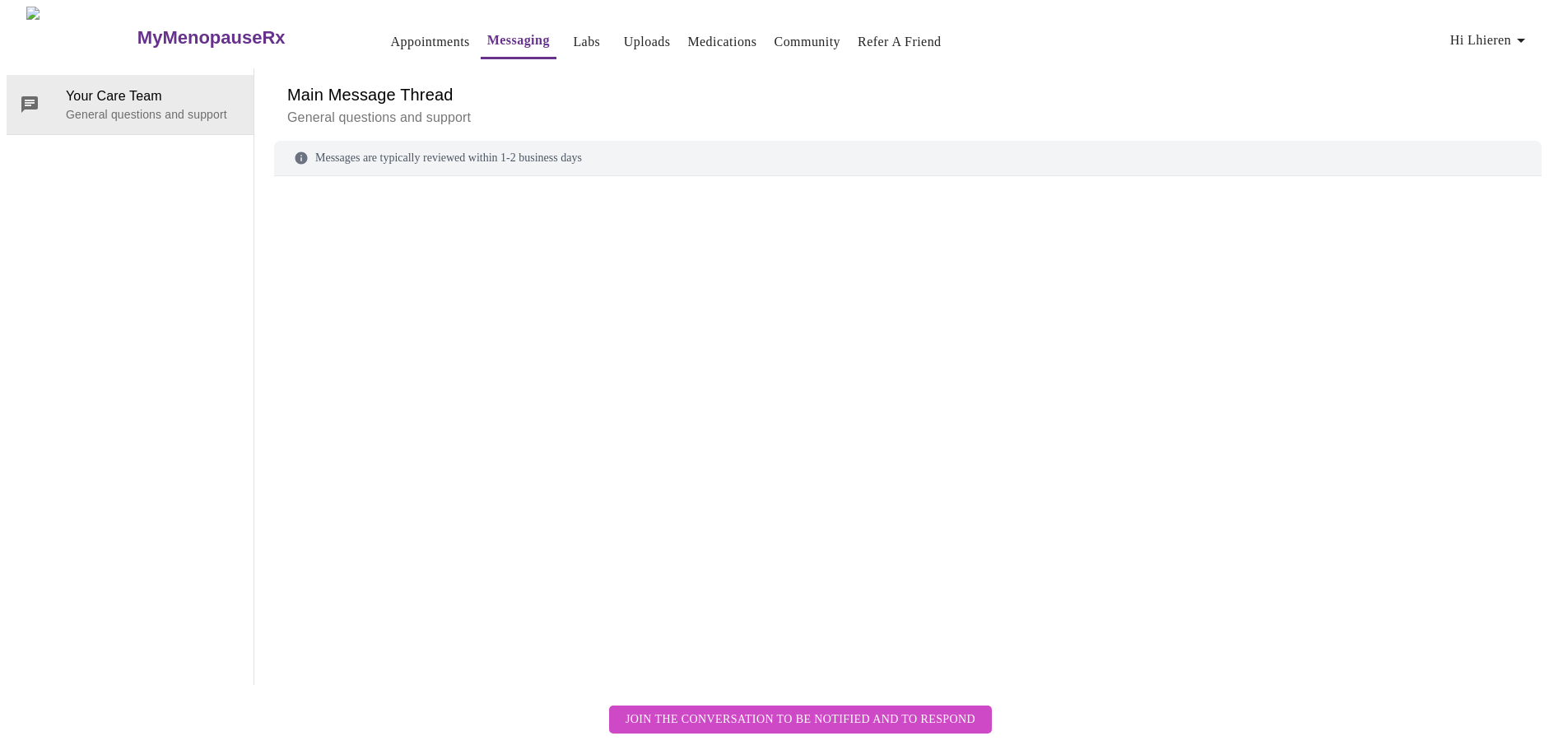
scroll to position [61, 0]
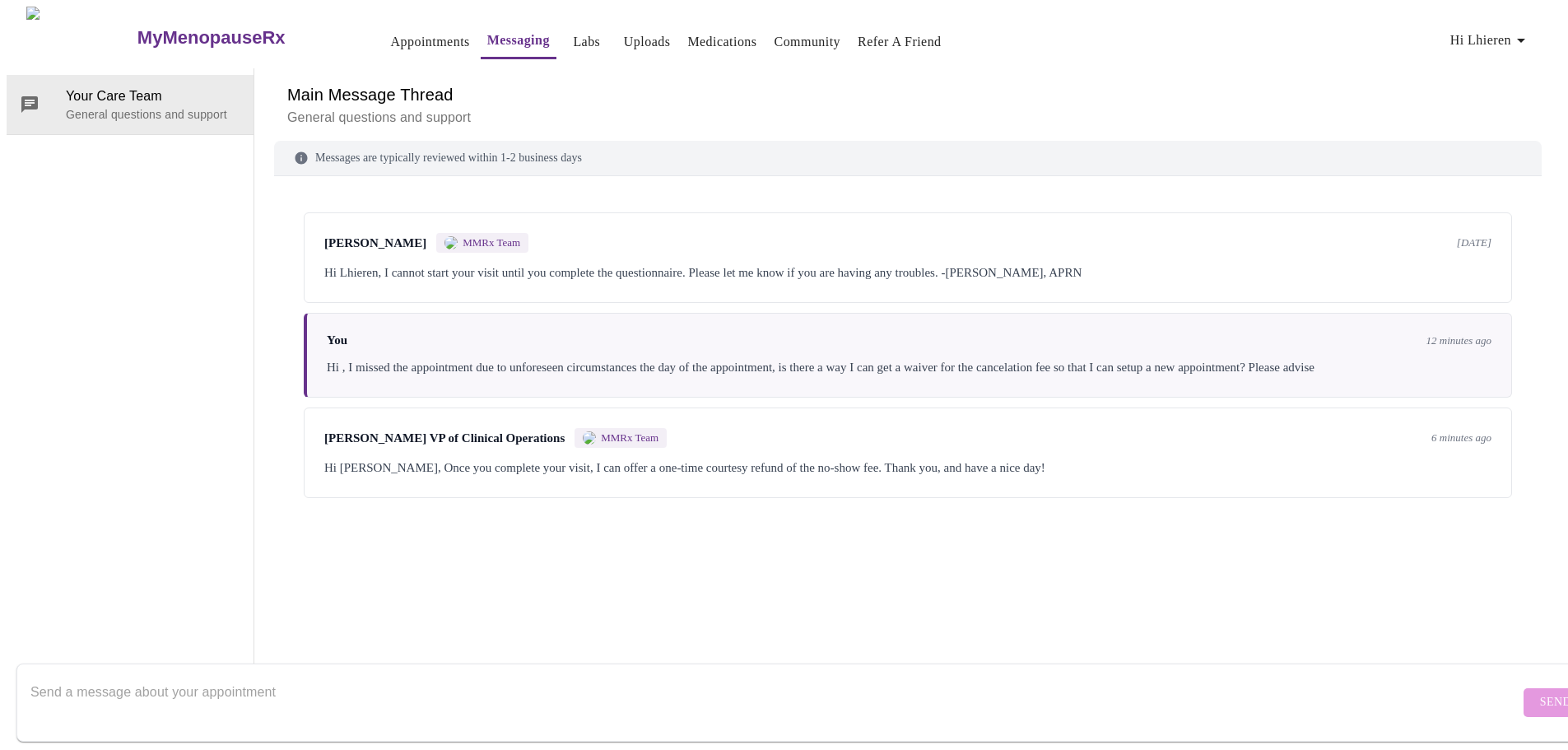
click at [361, 685] on textarea "Send a message about your appointment" at bounding box center [775, 703] width 1489 height 53
type textarea "ok, thank you , I scheduled an appointment for the 18th as it was the next avai…"
click at [1540, 692] on span "Send" at bounding box center [1556, 702] width 32 height 21
